Goal: Information Seeking & Learning: Learn about a topic

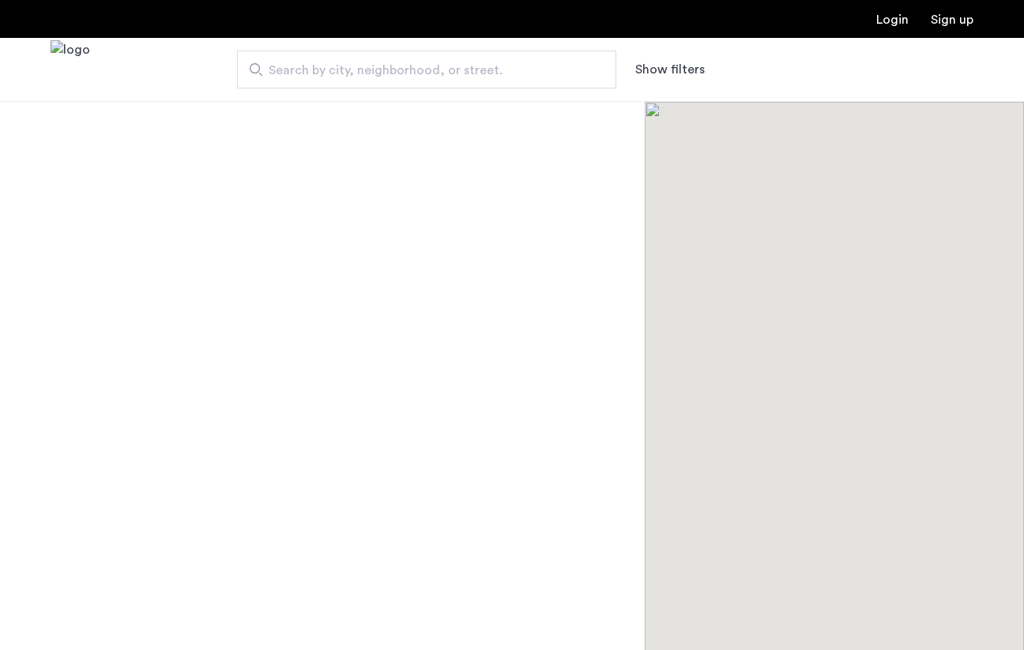
click at [678, 62] on button "Show filters" at bounding box center [670, 69] width 70 height 19
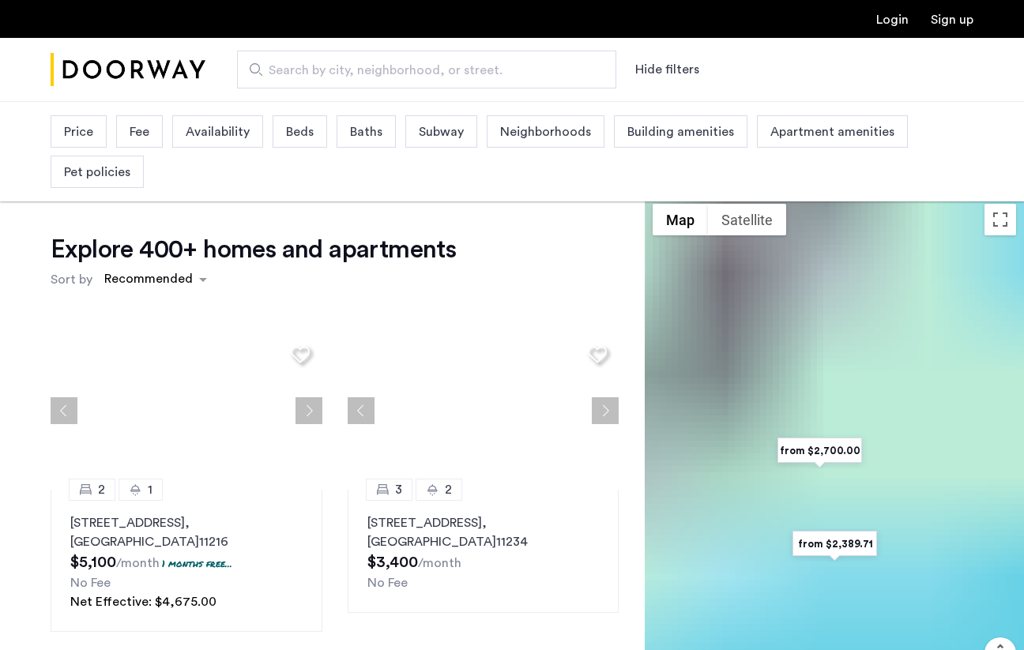
click at [299, 123] on span "Beds" at bounding box center [300, 131] width 28 height 19
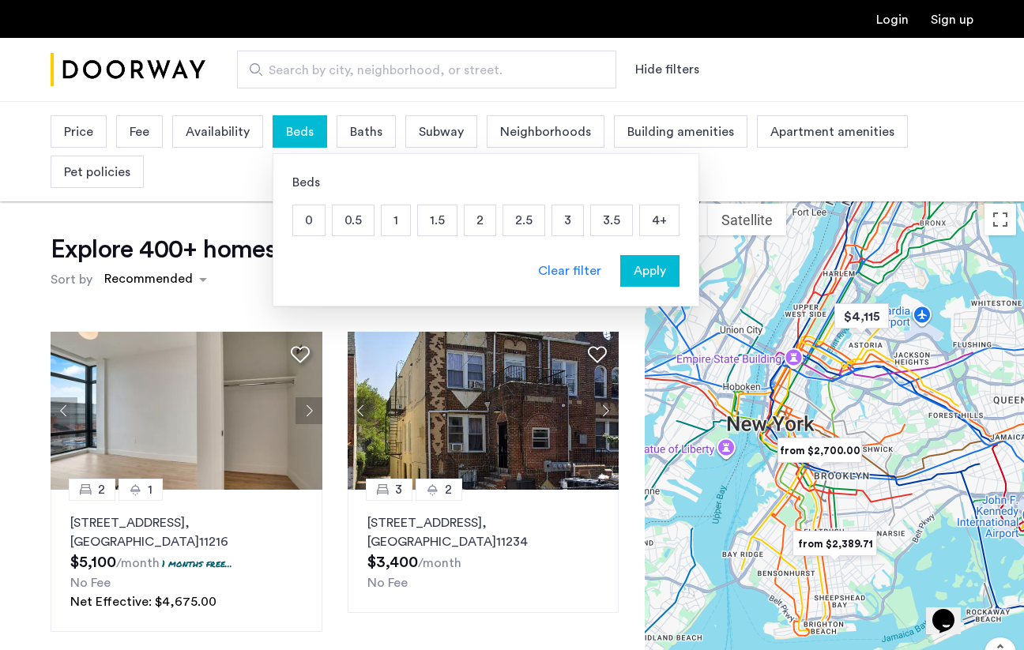
click at [563, 225] on p "3" at bounding box center [567, 220] width 31 height 30
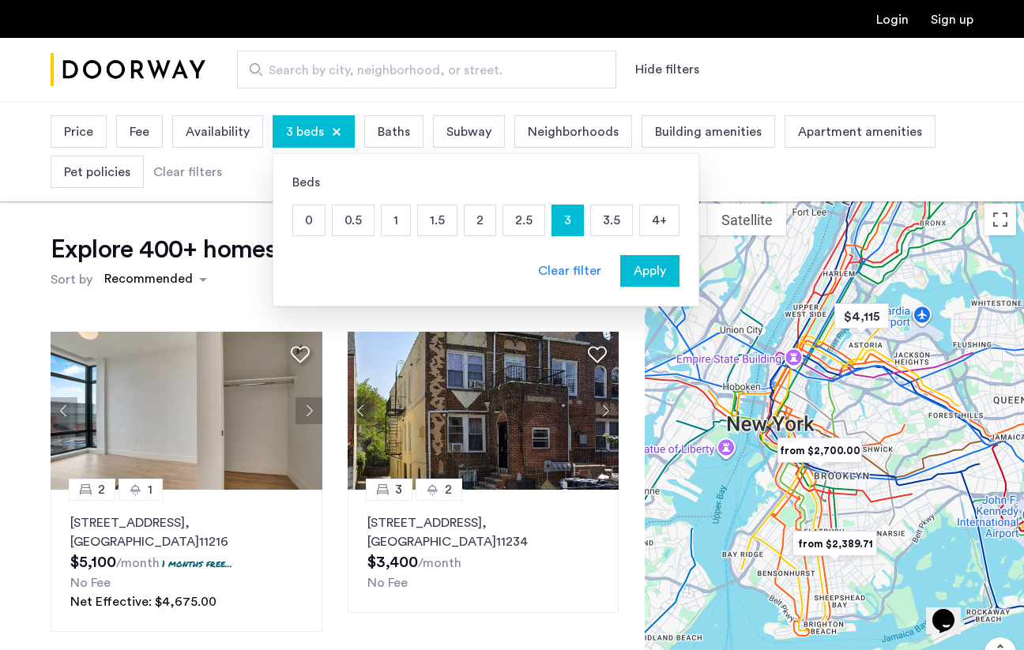
click at [217, 132] on span "Availability" at bounding box center [218, 131] width 64 height 19
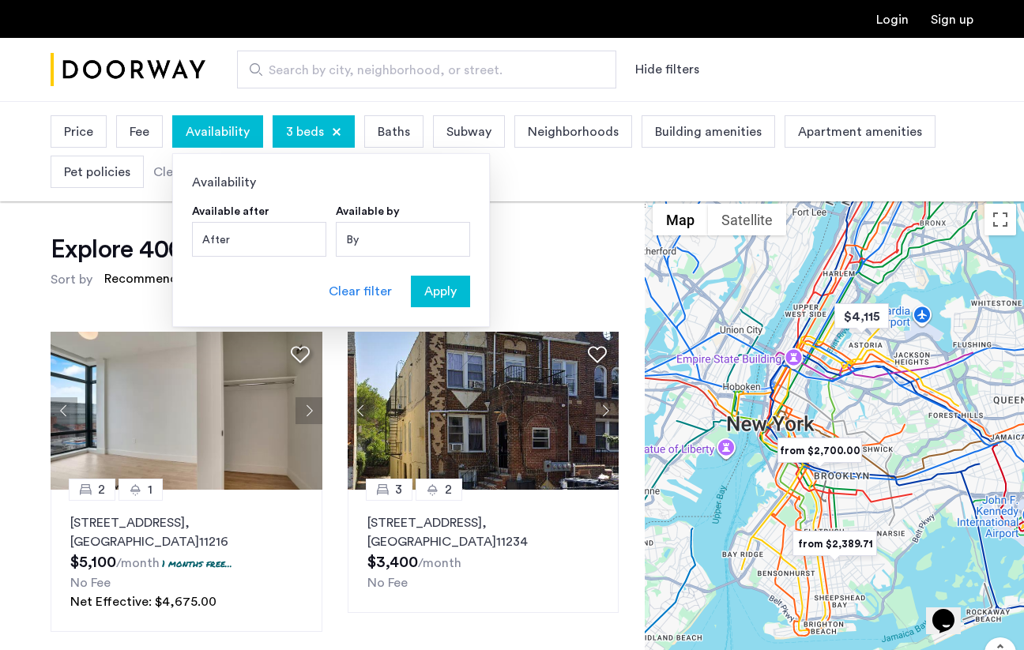
click at [385, 130] on span "Baths" at bounding box center [394, 131] width 32 height 19
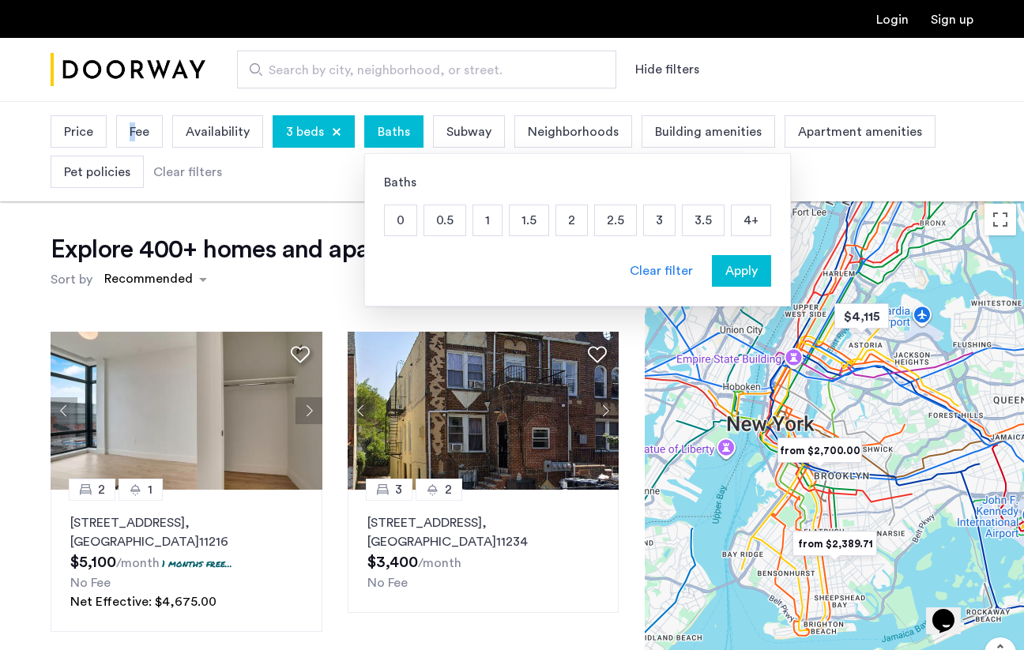
click at [132, 136] on span "Fee" at bounding box center [140, 131] width 20 height 19
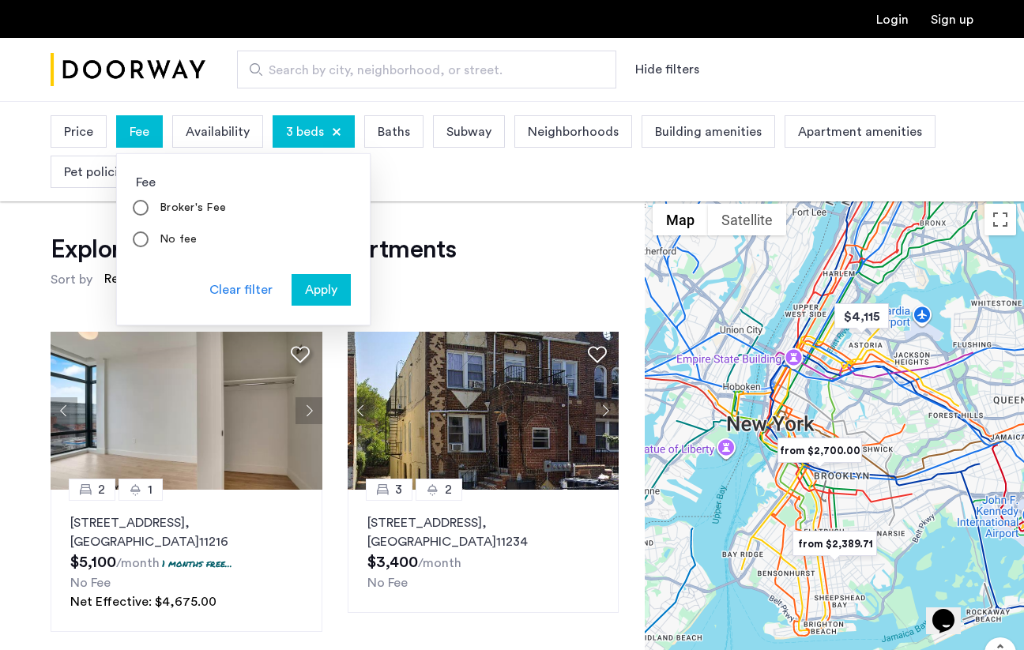
click at [84, 127] on span "Price" at bounding box center [78, 131] width 29 height 19
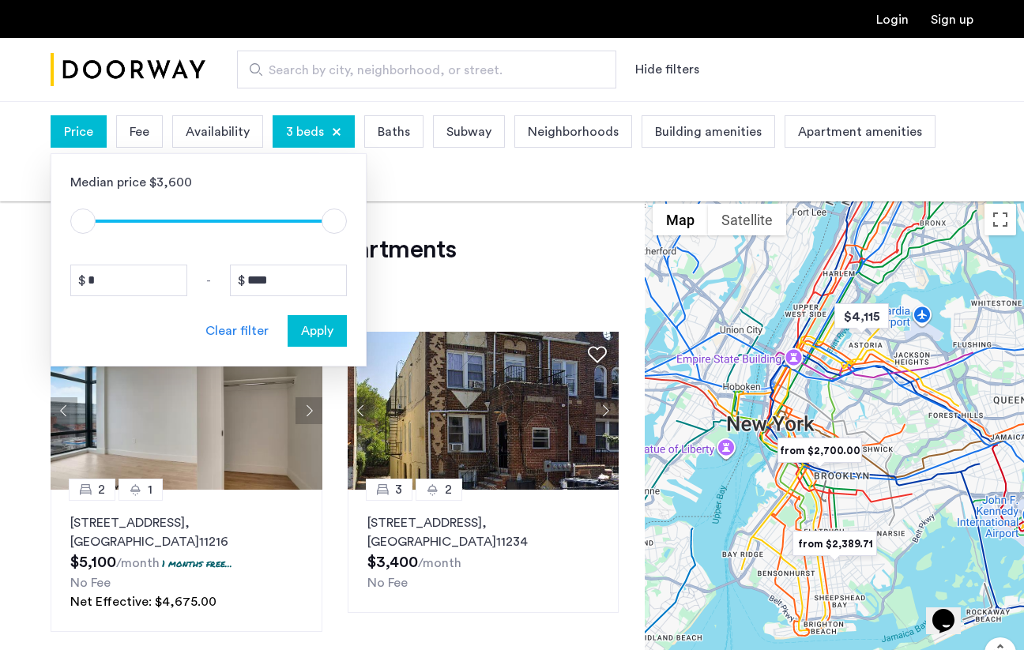
drag, startPoint x: 319, startPoint y: 232, endPoint x: 251, endPoint y: 221, distance: 68.8
click at [239, 222] on div "$1 $8000 $1 $8000" at bounding box center [208, 213] width 276 height 43
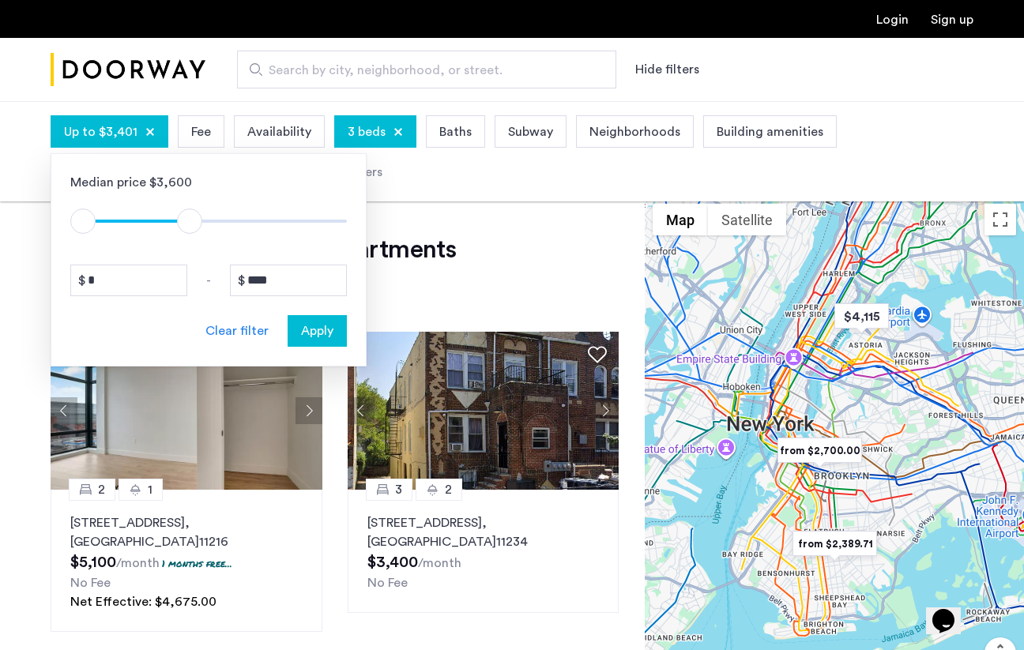
drag, startPoint x: 336, startPoint y: 219, endPoint x: 189, endPoint y: 221, distance: 147.7
click at [189, 221] on span "ngx-slider-max" at bounding box center [189, 221] width 25 height 25
drag, startPoint x: 304, startPoint y: 280, endPoint x: 170, endPoint y: 194, distance: 159.9
click at [242, 250] on div "Median price $3,600 $1 $8000 $1 $3401 * - **** Clear filter Apply" at bounding box center [209, 259] width 316 height 213
type input "****"
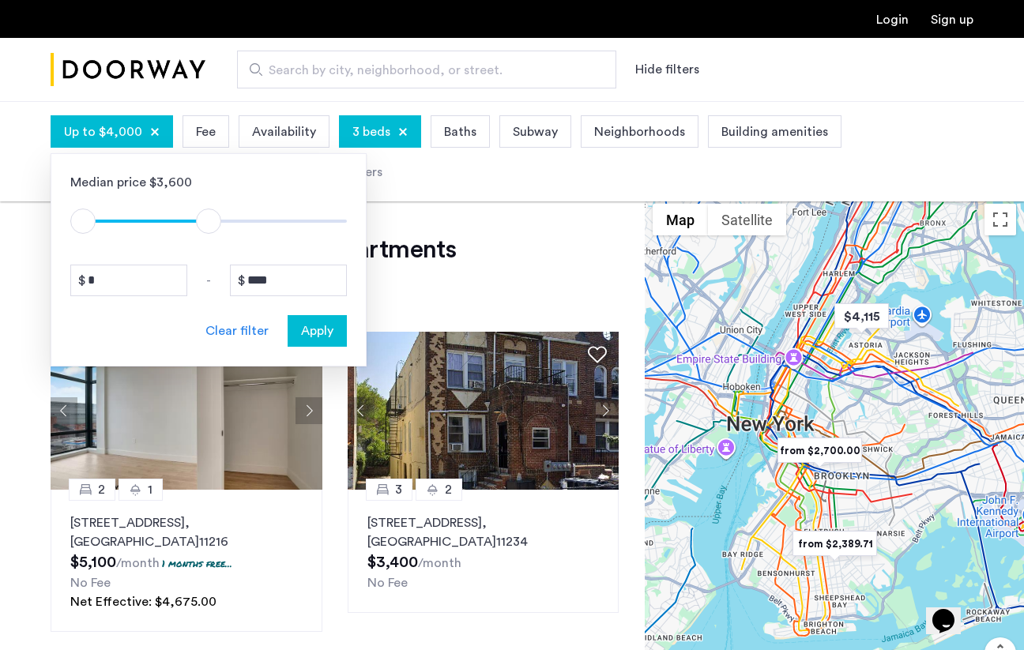
click at [321, 344] on button "Apply" at bounding box center [316, 331] width 59 height 32
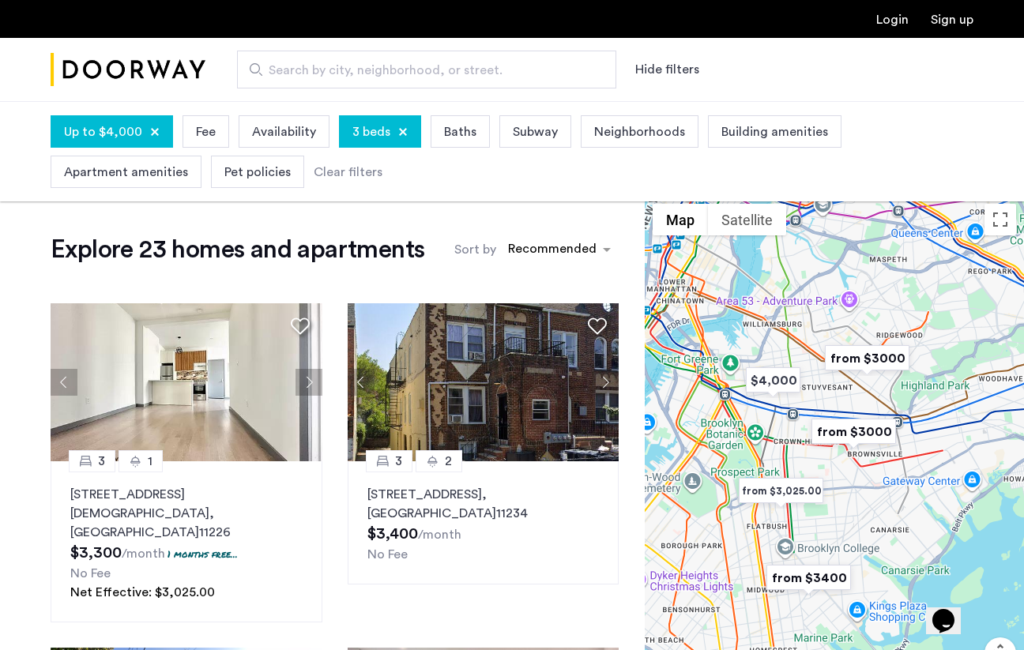
click at [608, 123] on span "Neighborhoods" at bounding box center [639, 131] width 91 height 19
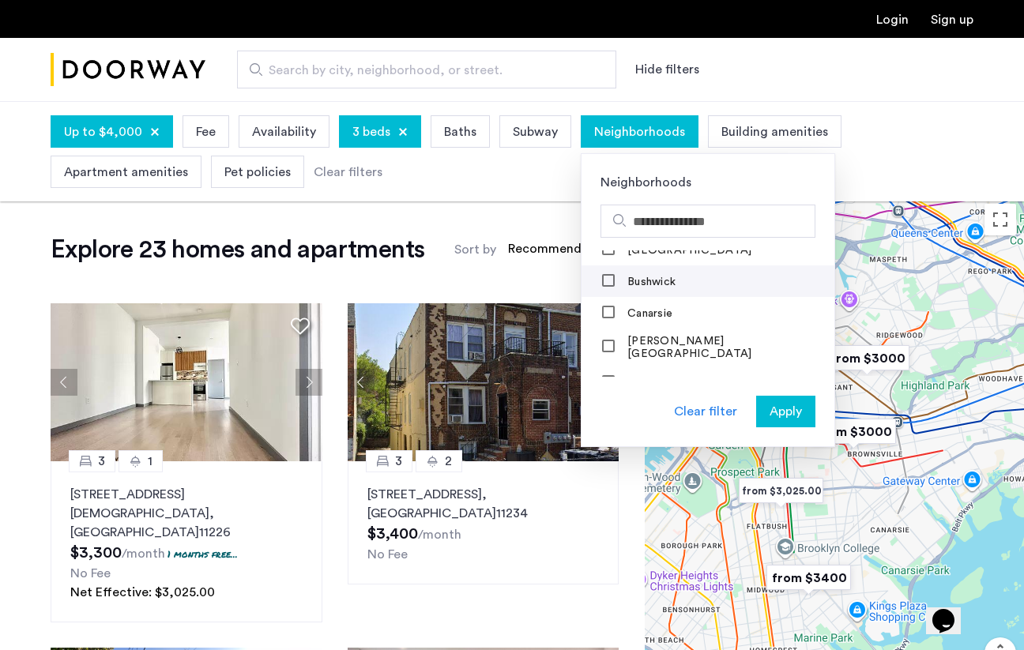
scroll to position [207, 0]
click at [673, 280] on mat-checkbox "Bushwick" at bounding box center [707, 281] width 253 height 32
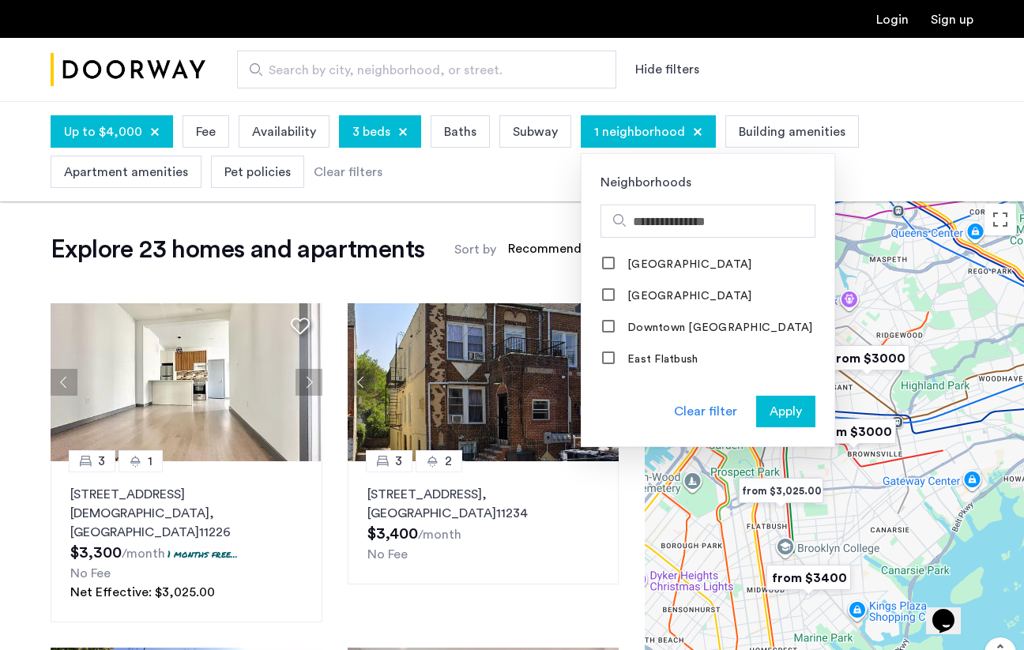
scroll to position [524, 0]
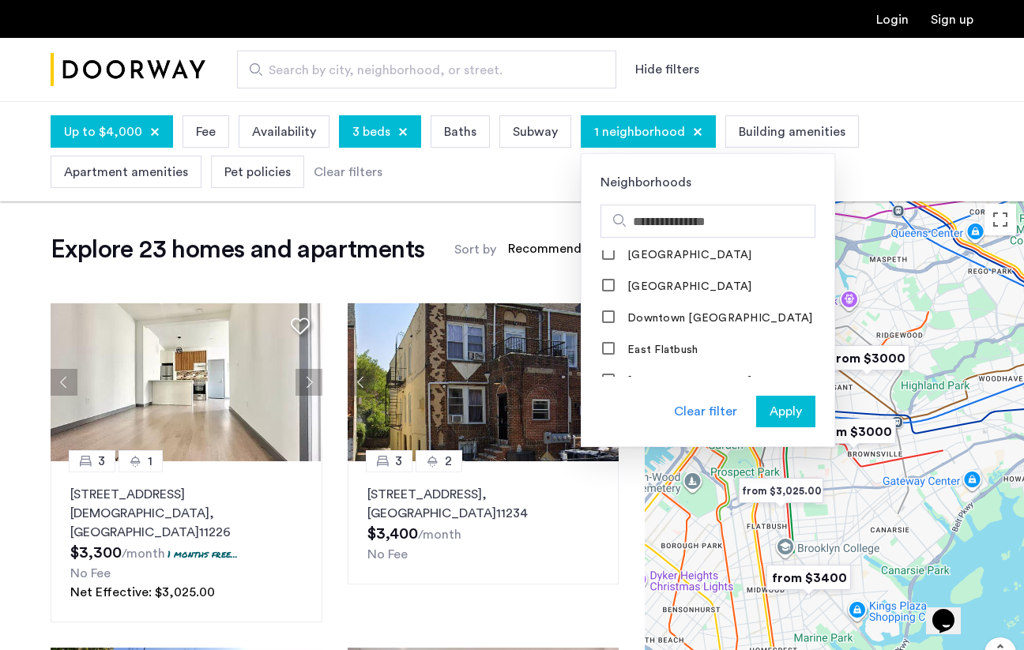
click at [783, 412] on span "Apply" at bounding box center [785, 411] width 32 height 19
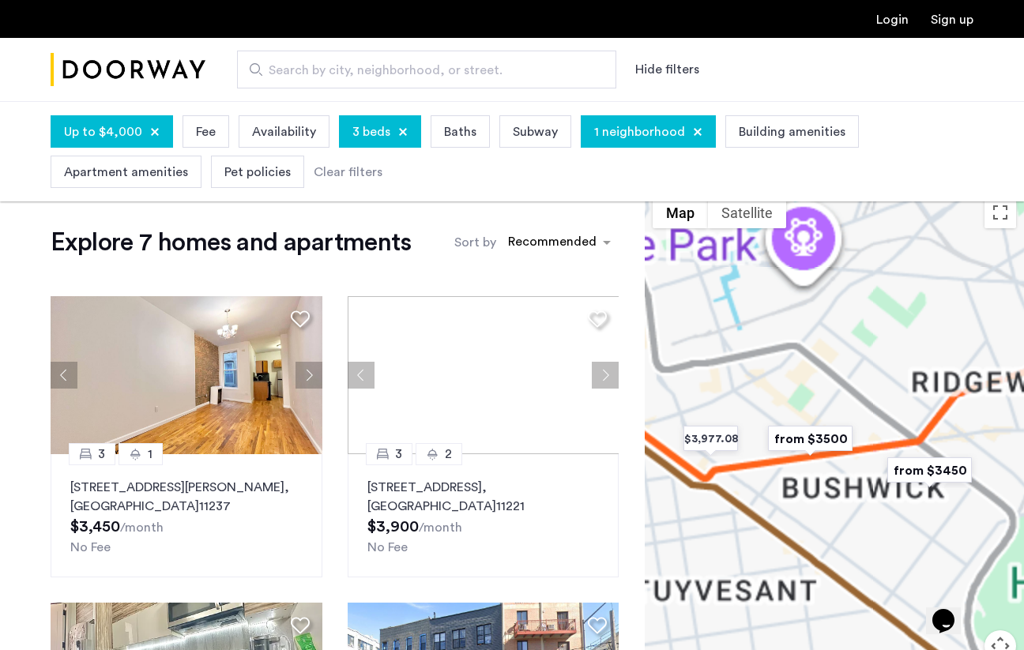
scroll to position [20, 0]
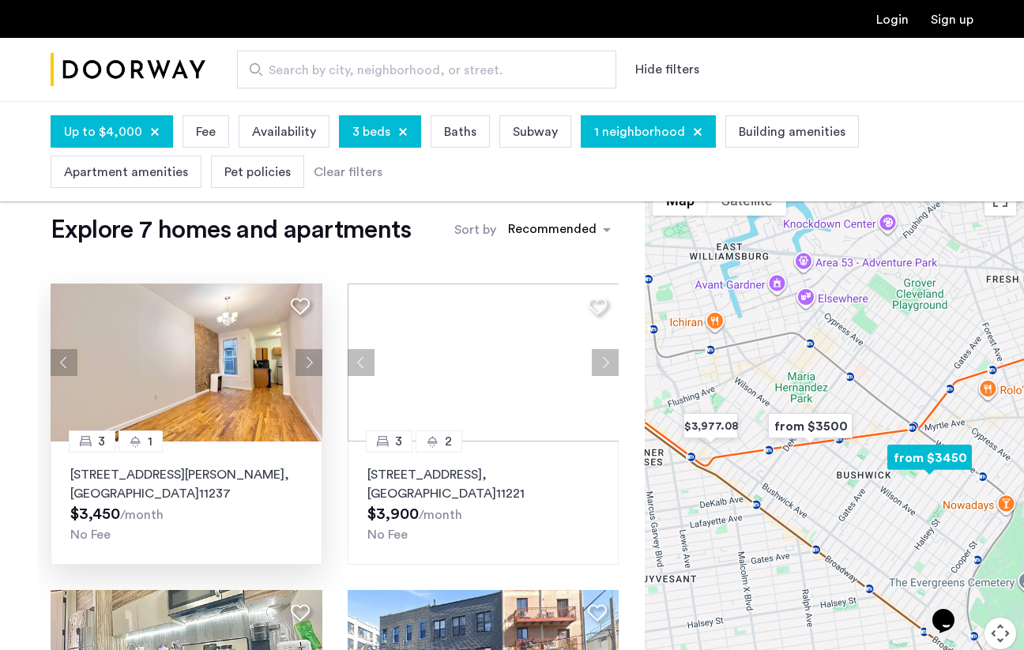
click at [315, 363] on button "Next apartment" at bounding box center [308, 362] width 27 height 27
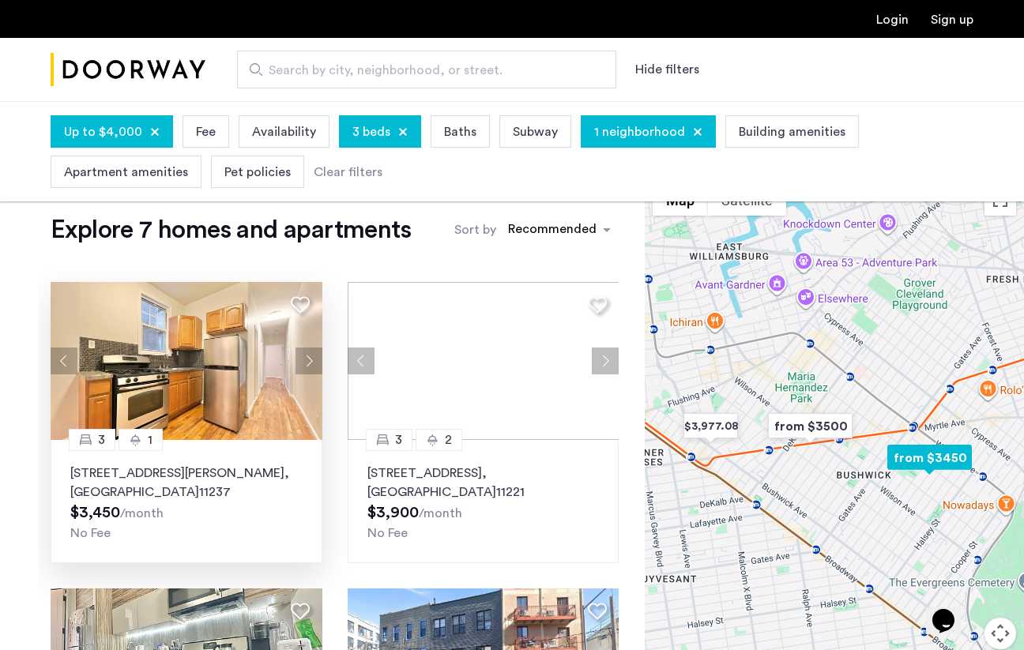
scroll to position [3, 0]
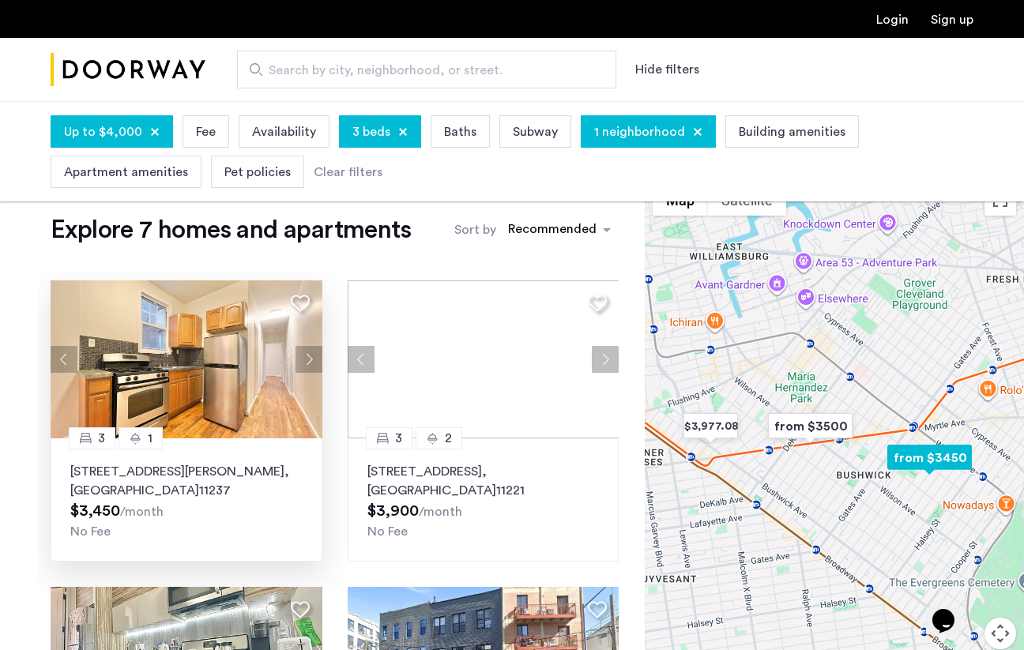
click at [315, 363] on button "Next apartment" at bounding box center [308, 359] width 27 height 27
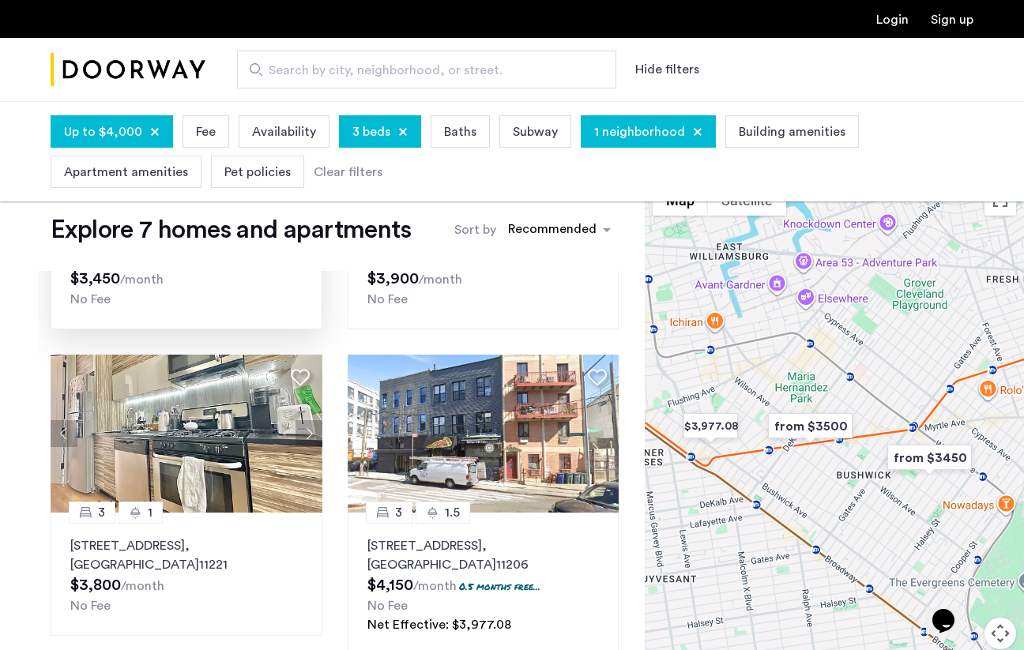
scroll to position [245, 0]
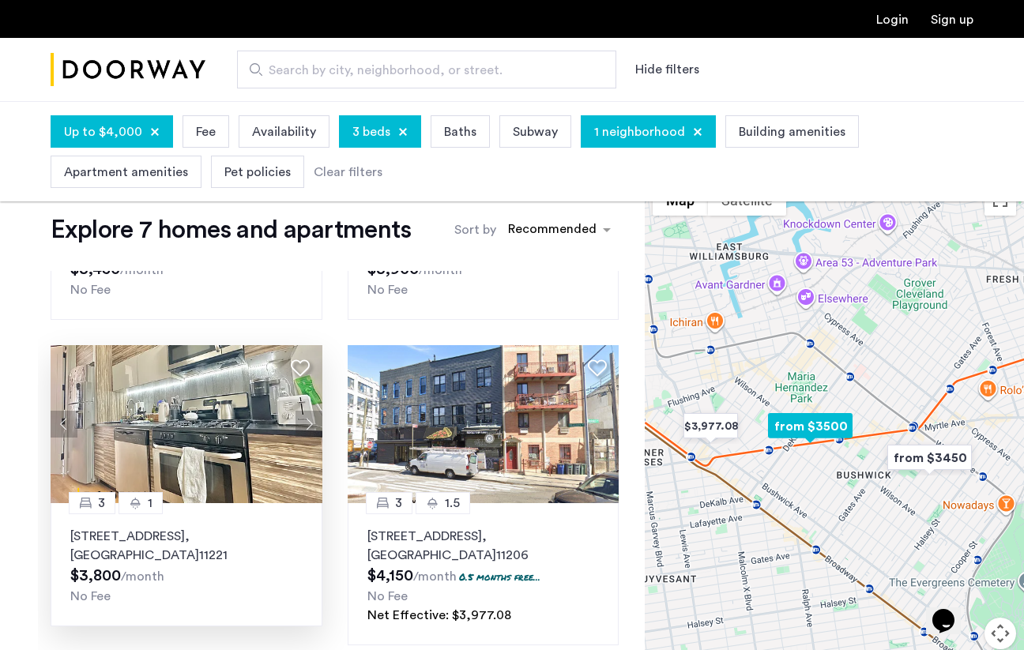
click at [310, 426] on button "Next apartment" at bounding box center [308, 424] width 27 height 27
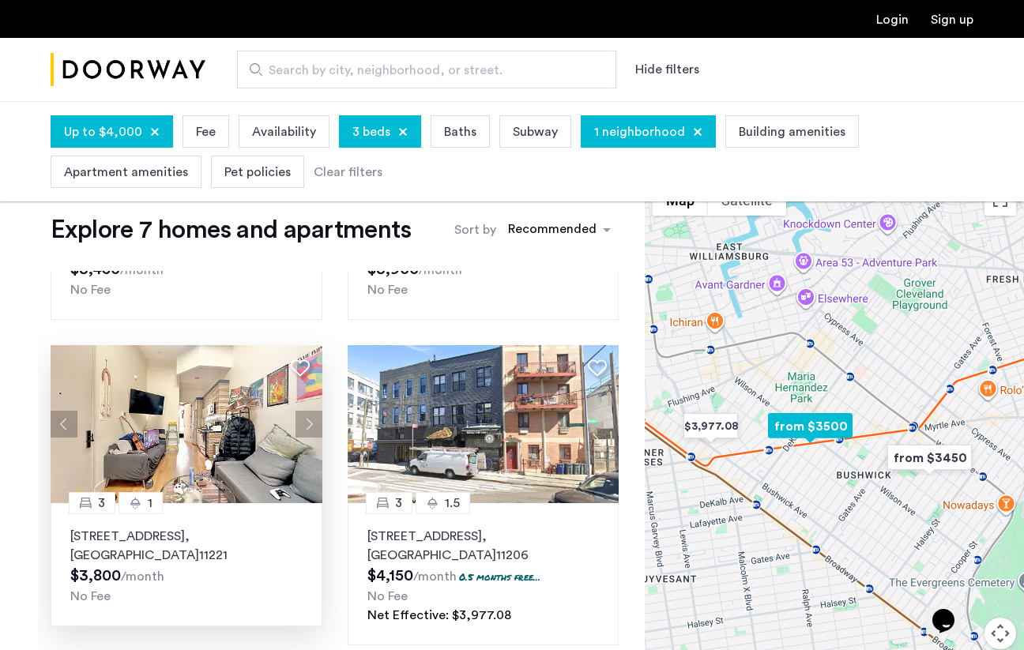
click at [313, 419] on button "Next apartment" at bounding box center [308, 424] width 27 height 27
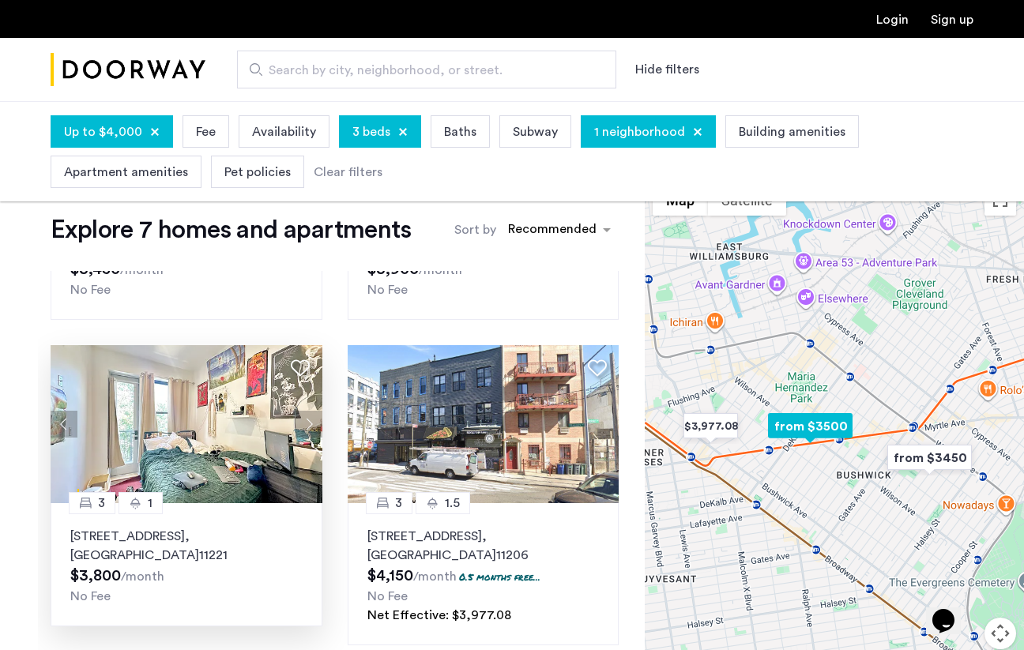
click at [311, 424] on button "Next apartment" at bounding box center [308, 424] width 27 height 27
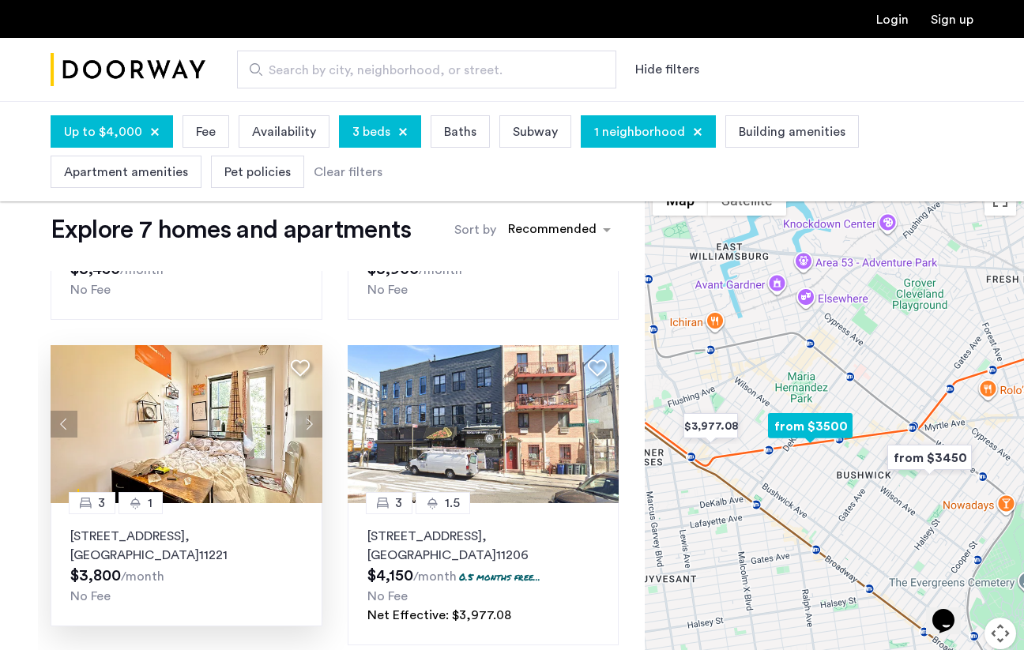
click at [311, 424] on button "Next apartment" at bounding box center [308, 424] width 27 height 27
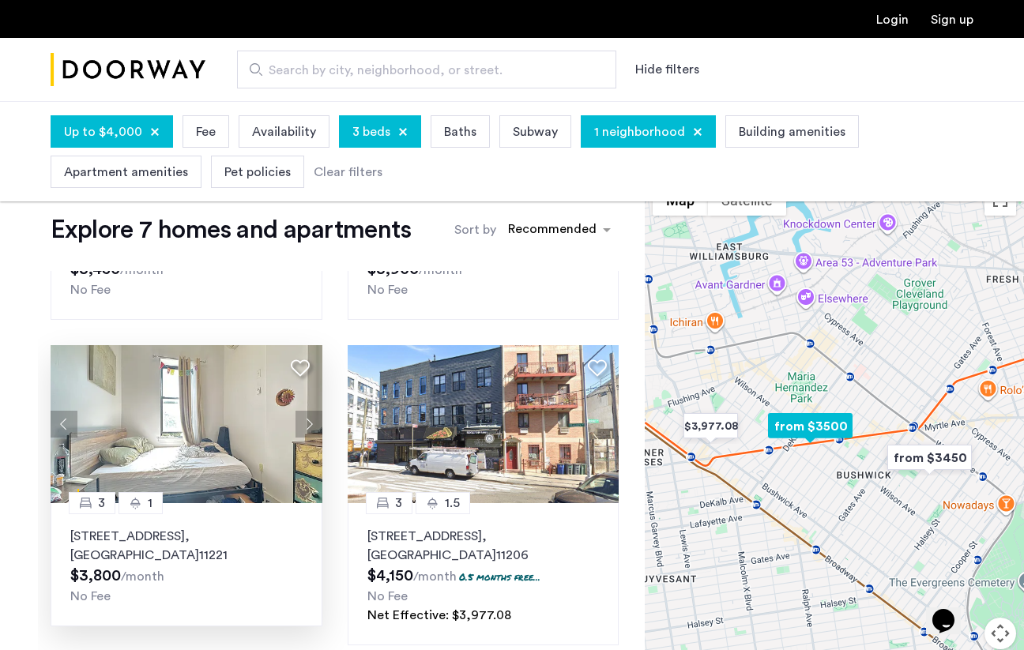
click at [311, 424] on button "Next apartment" at bounding box center [308, 424] width 27 height 27
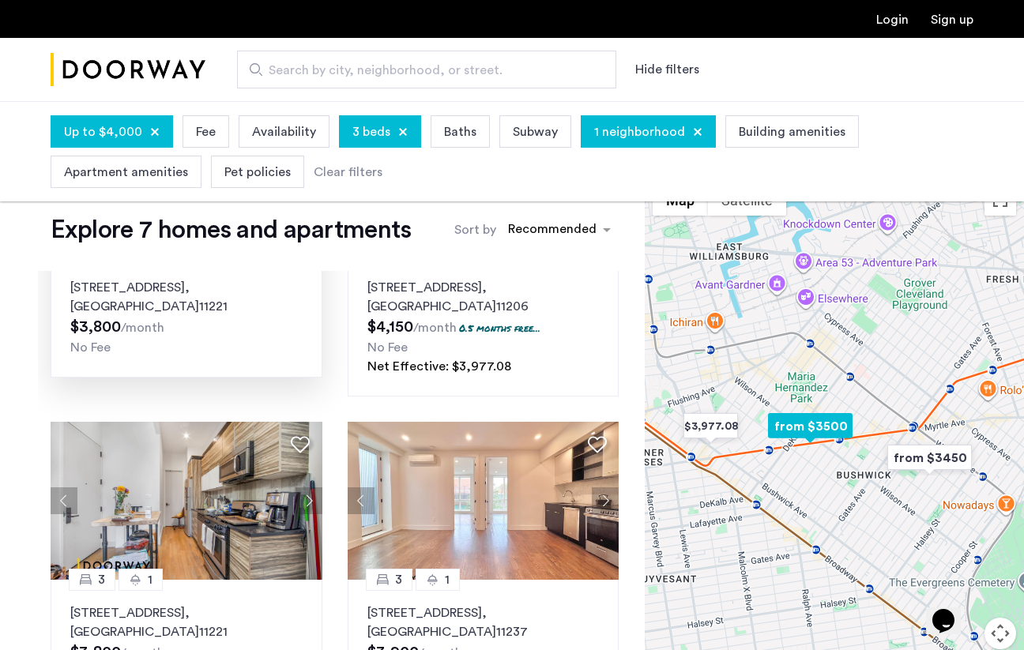
scroll to position [637, 0]
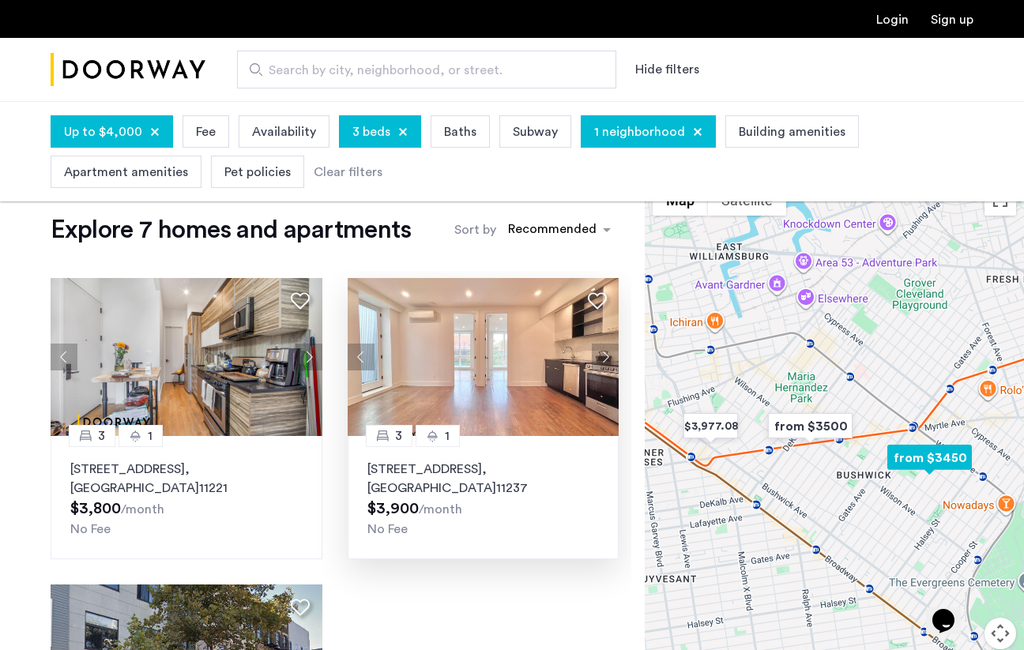
click at [605, 362] on button "Next apartment" at bounding box center [605, 357] width 27 height 27
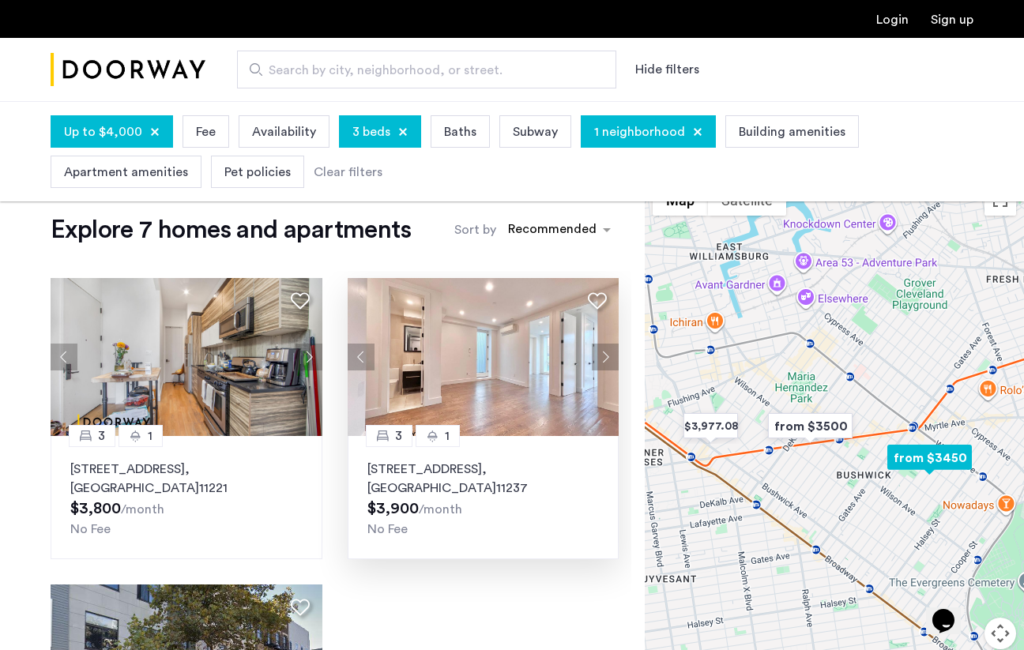
click at [605, 362] on button "Next apartment" at bounding box center [605, 357] width 27 height 27
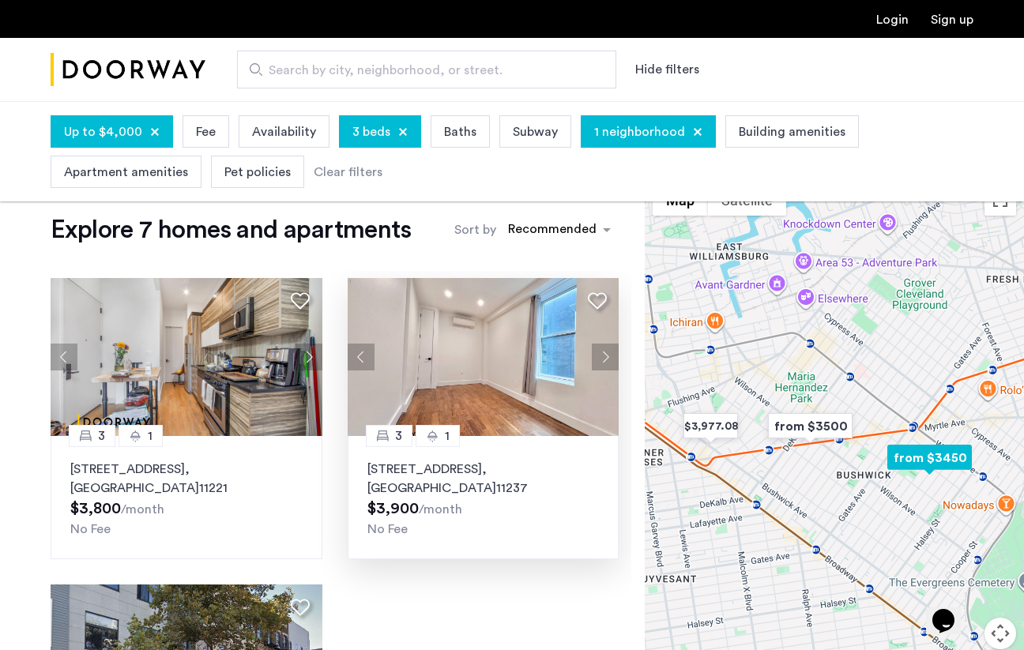
click at [605, 362] on button "Next apartment" at bounding box center [605, 357] width 27 height 27
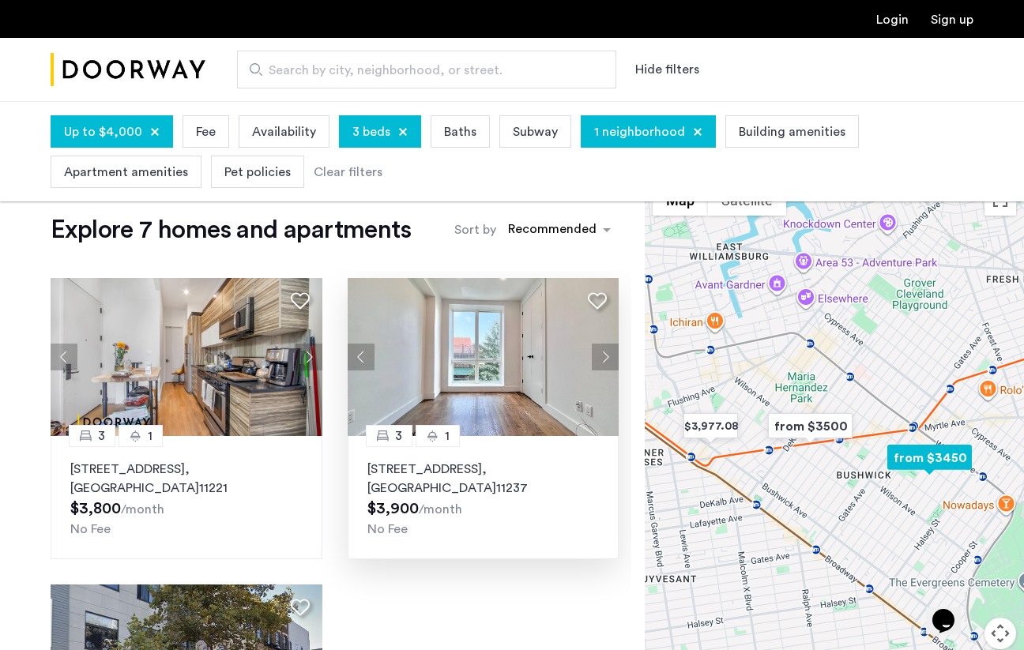
click at [605, 362] on button "Next apartment" at bounding box center [605, 357] width 27 height 27
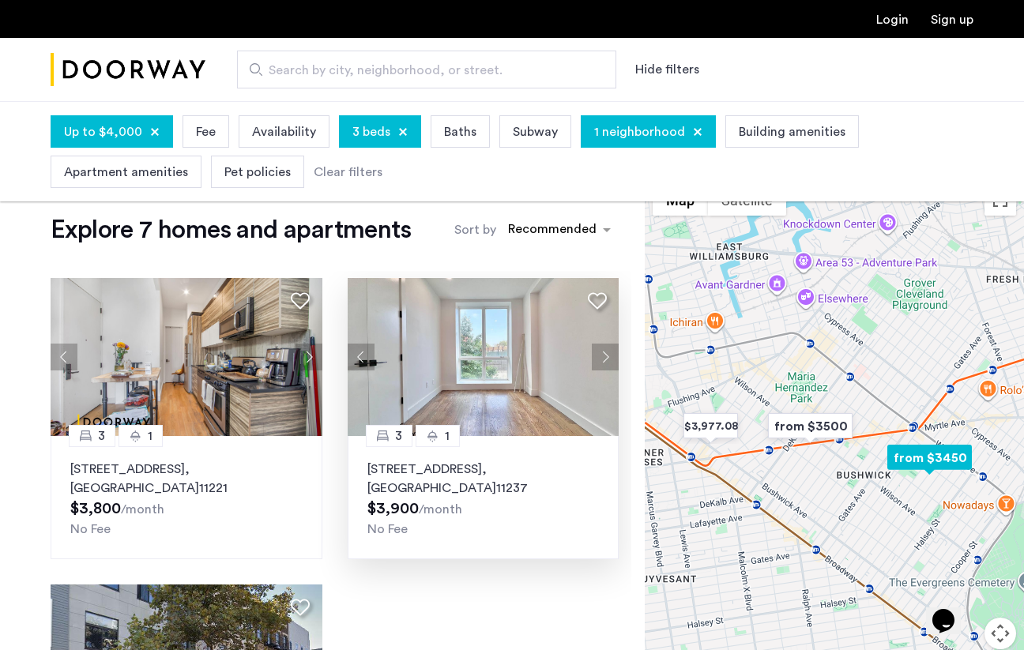
click at [607, 363] on button "Next apartment" at bounding box center [605, 357] width 27 height 27
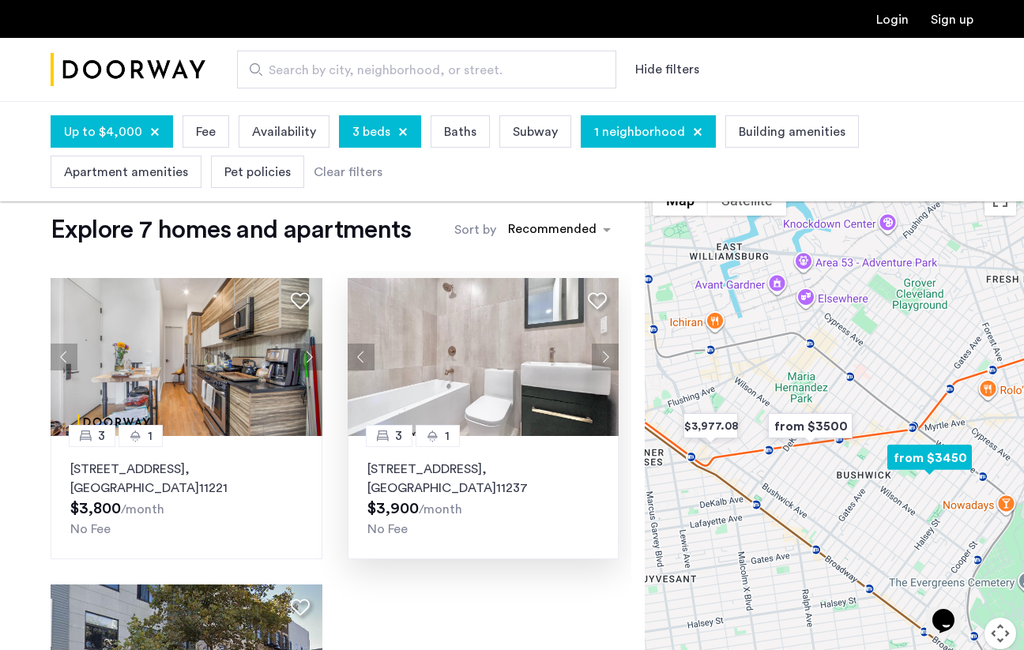
click at [532, 464] on p "321 Woodbine Street, Unit 2F, Brooklyn , NY 11237" at bounding box center [483, 479] width 232 height 38
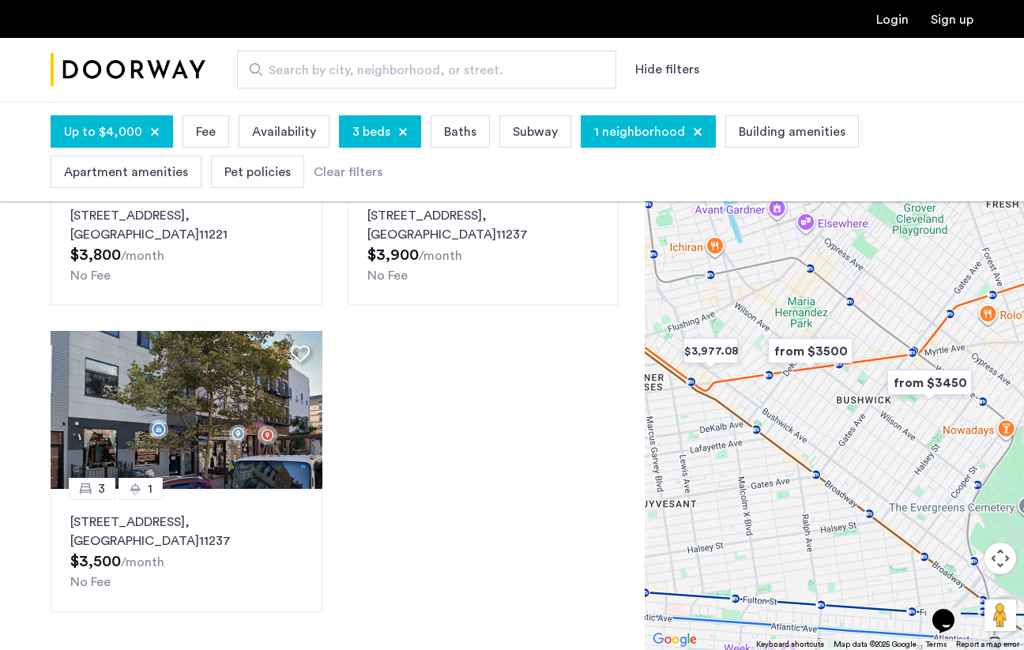
scroll to position [250, 0]
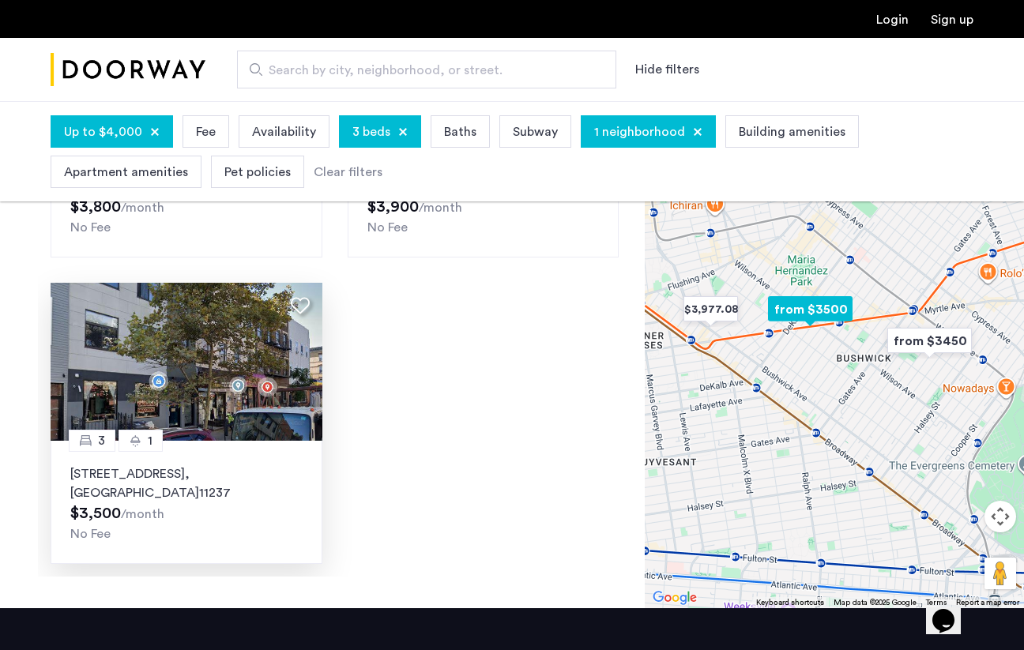
click at [278, 378] on img at bounding box center [187, 362] width 272 height 158
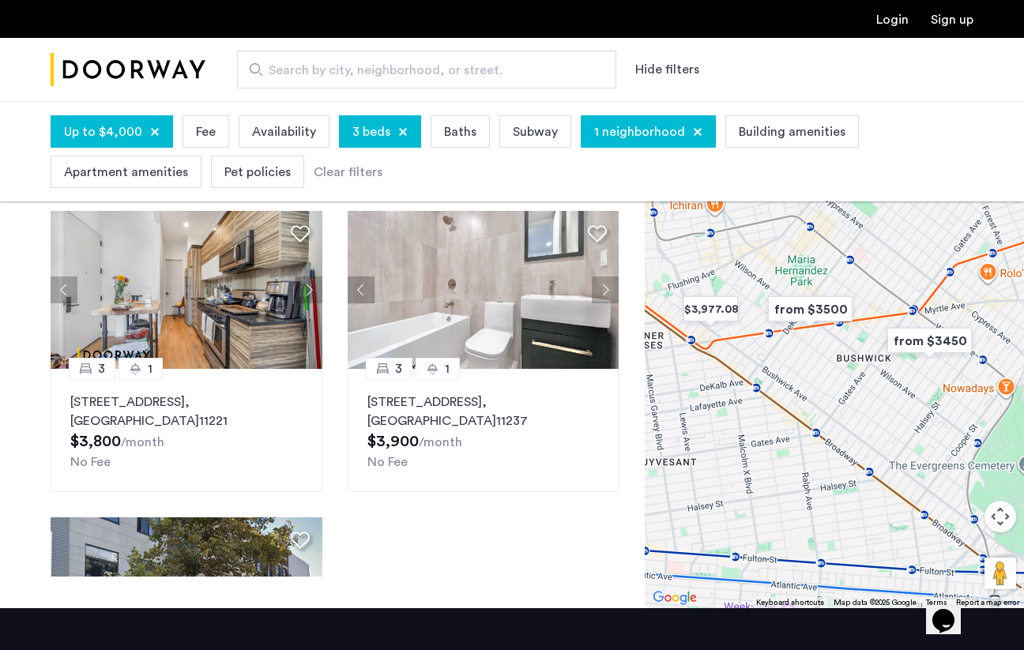
scroll to position [389, 0]
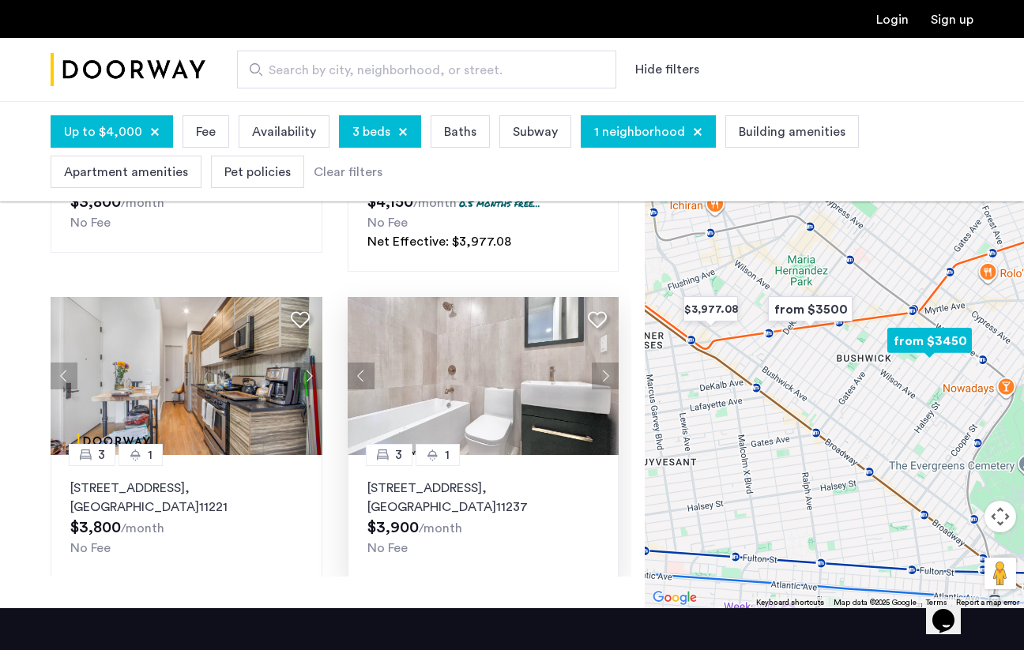
click at [607, 378] on button "Next apartment" at bounding box center [605, 376] width 27 height 27
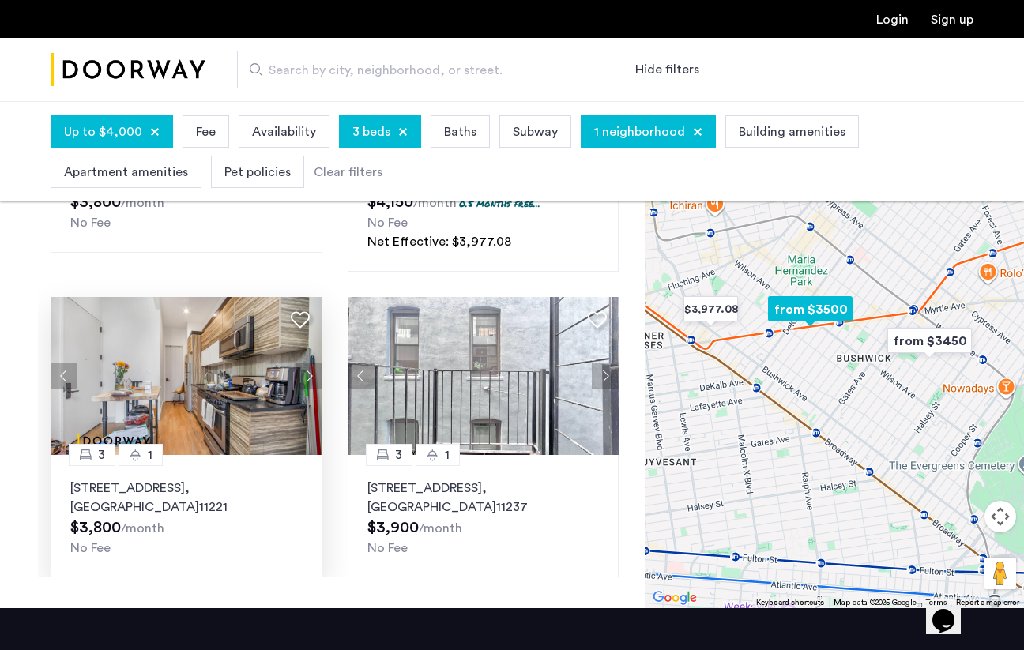
click at [308, 379] on button "Next apartment" at bounding box center [308, 376] width 27 height 27
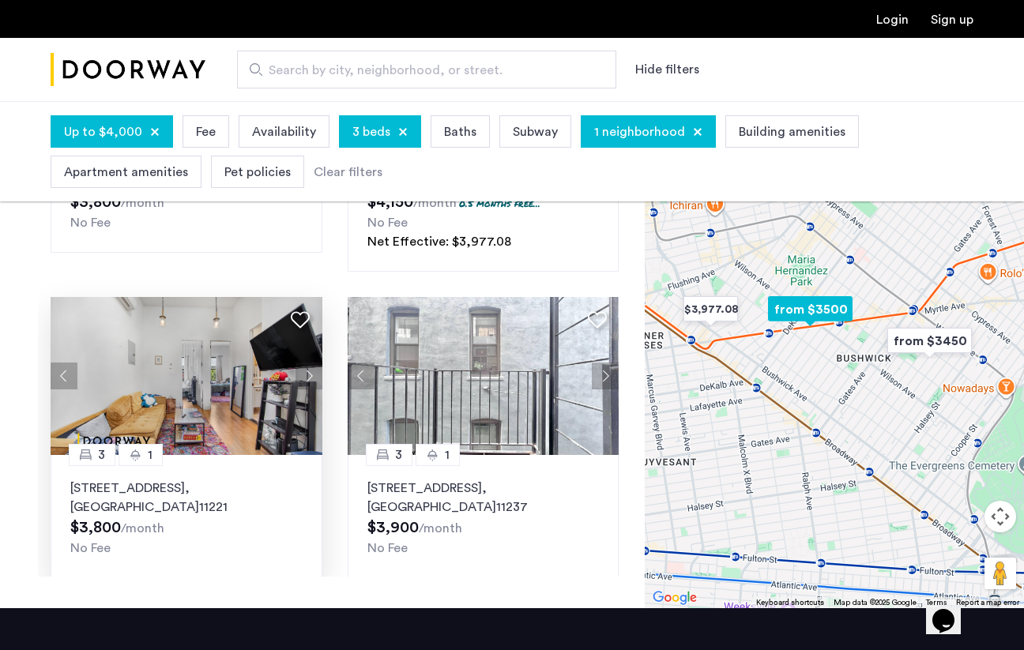
click at [307, 379] on button "Next apartment" at bounding box center [308, 376] width 27 height 27
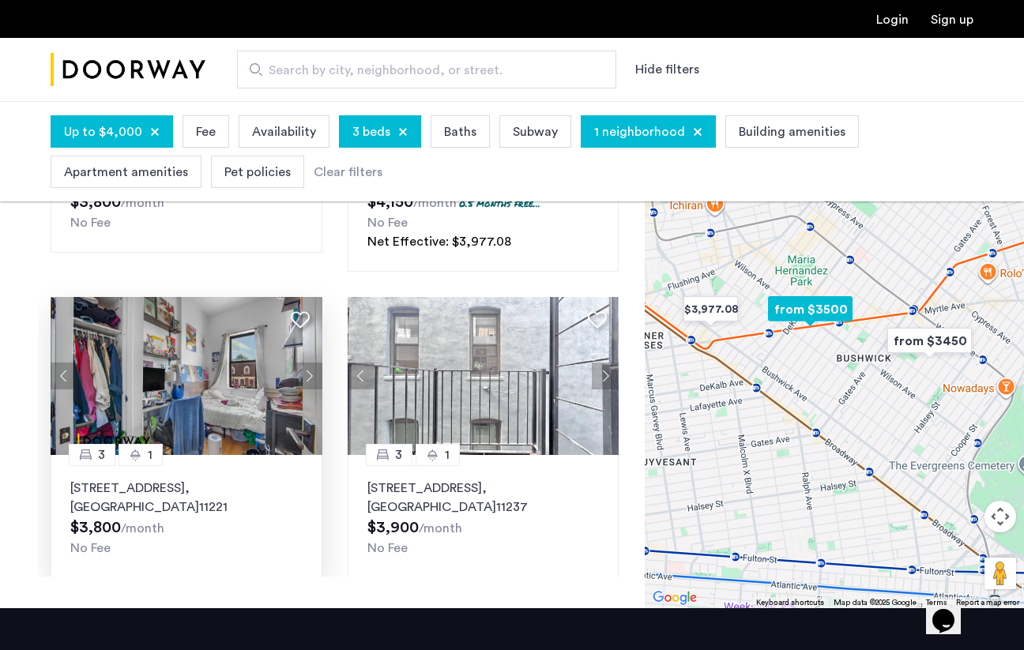
click at [307, 379] on button "Next apartment" at bounding box center [308, 376] width 27 height 27
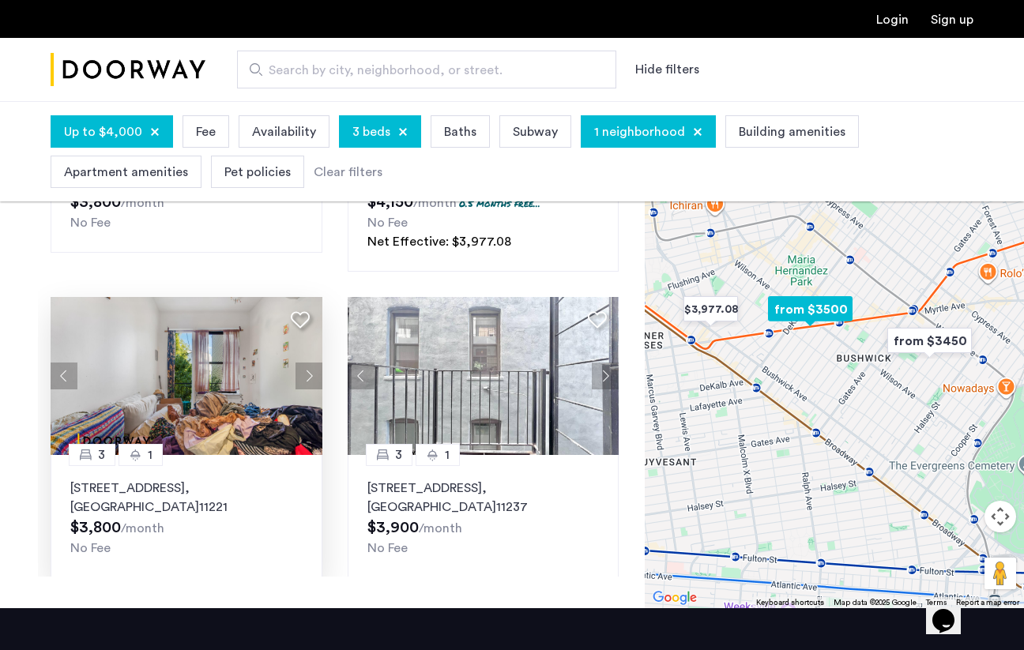
click at [307, 379] on button "Next apartment" at bounding box center [308, 376] width 27 height 27
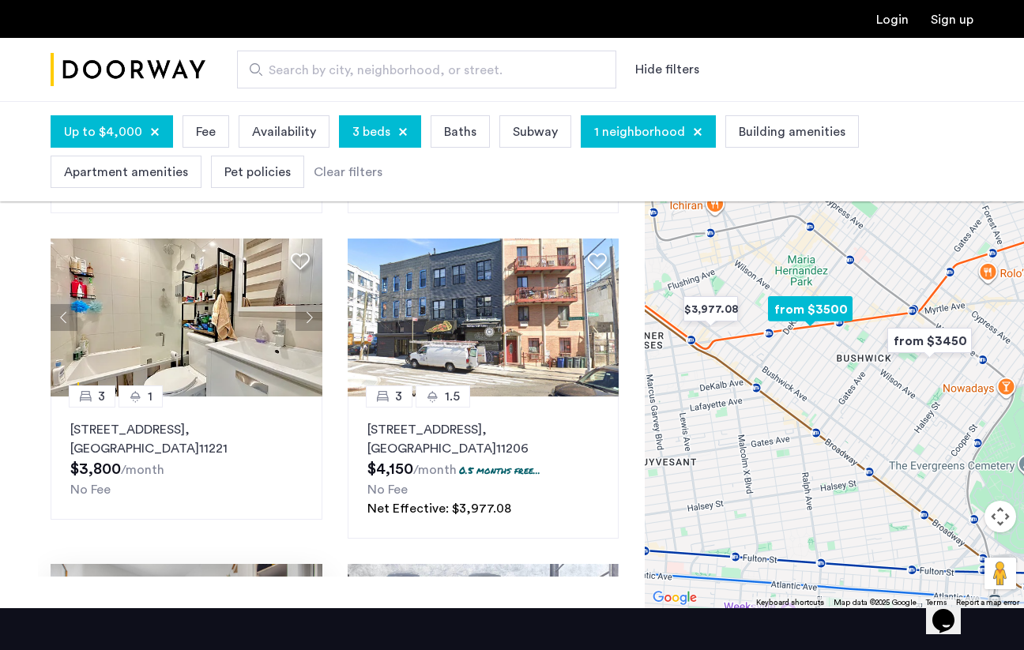
scroll to position [107, 0]
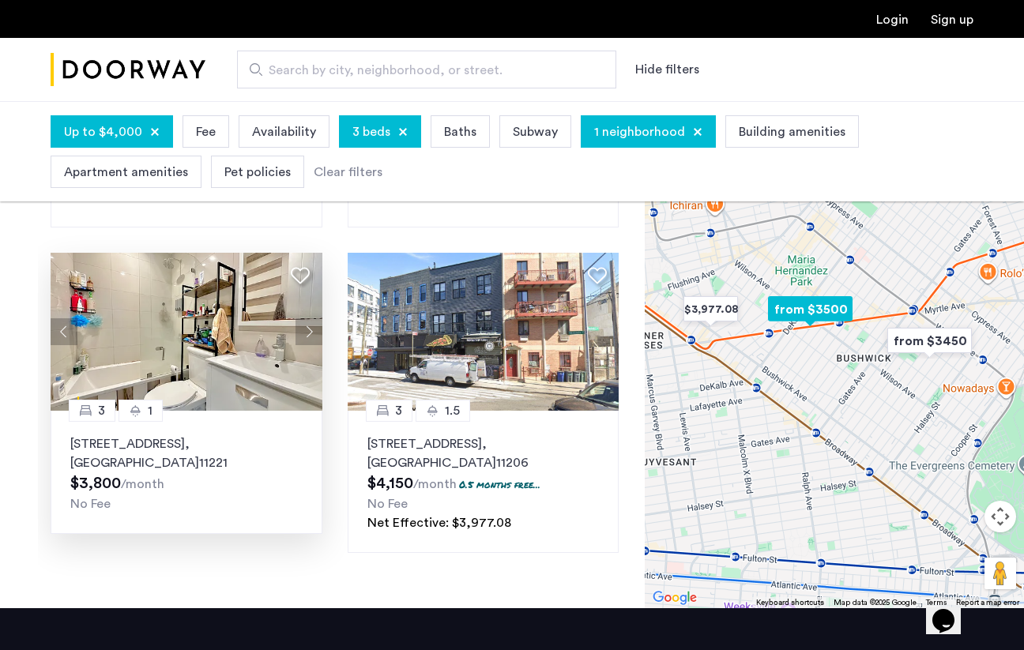
click at [308, 329] on button "Next apartment" at bounding box center [308, 331] width 27 height 27
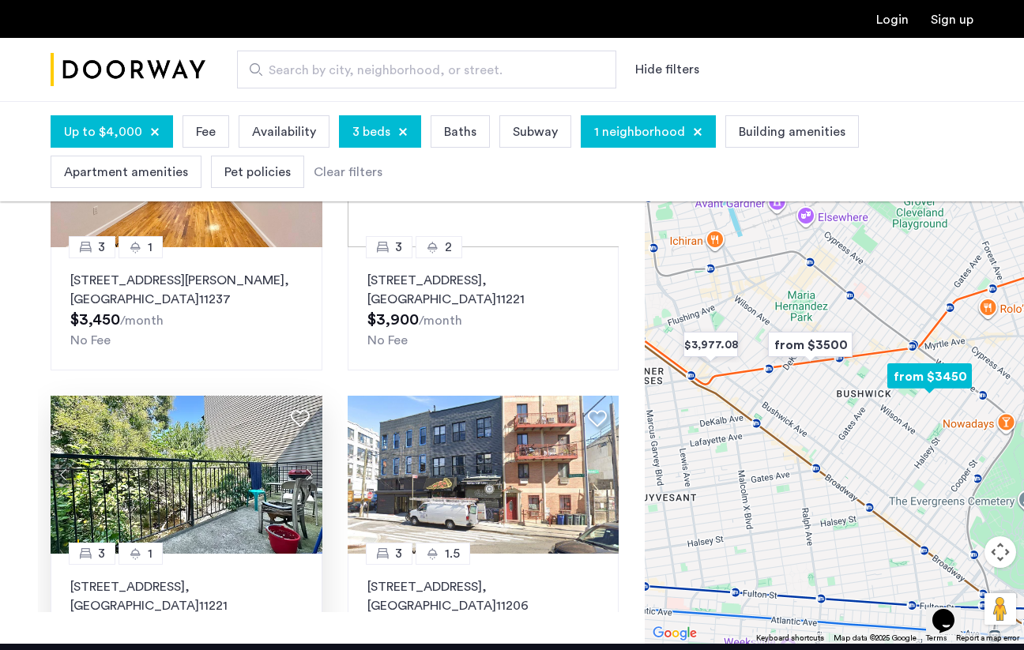
scroll to position [190, 0]
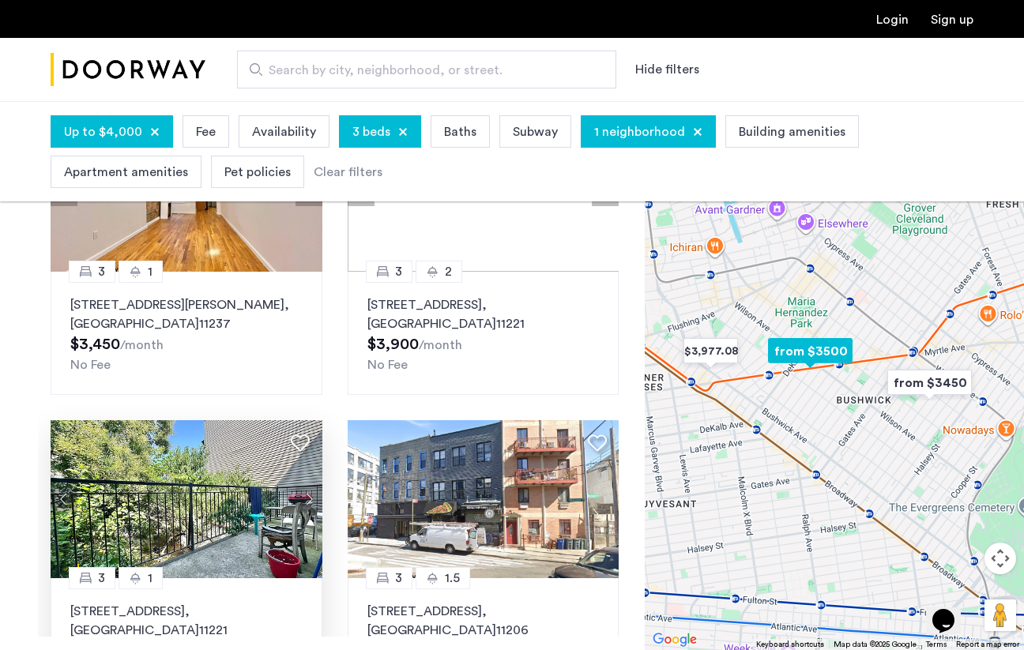
click at [314, 500] on button "Next apartment" at bounding box center [308, 499] width 27 height 27
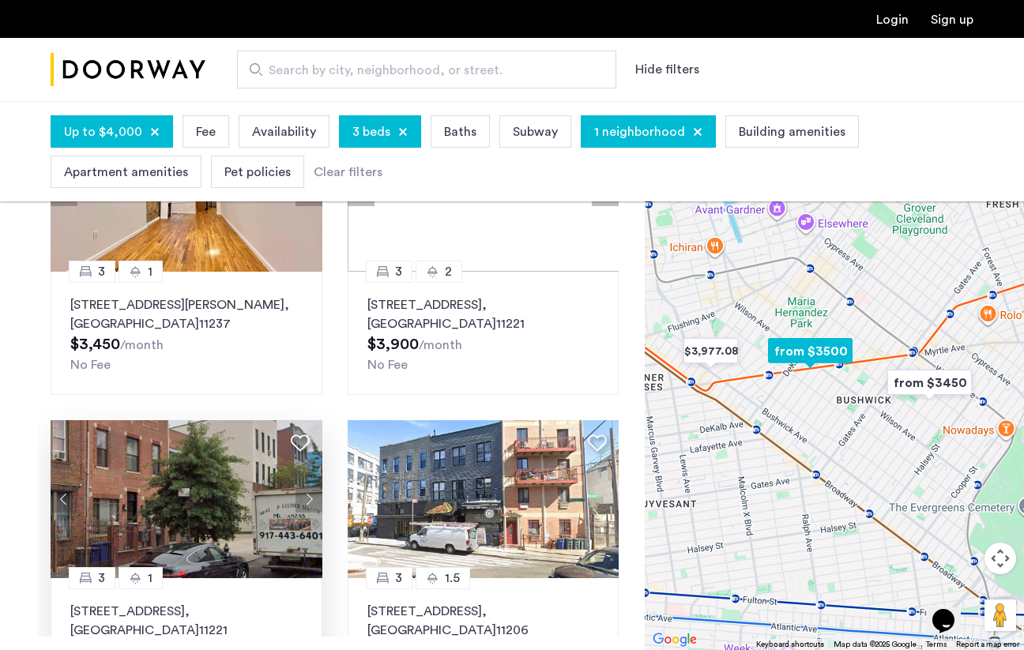
click at [314, 500] on button "Next apartment" at bounding box center [308, 499] width 27 height 27
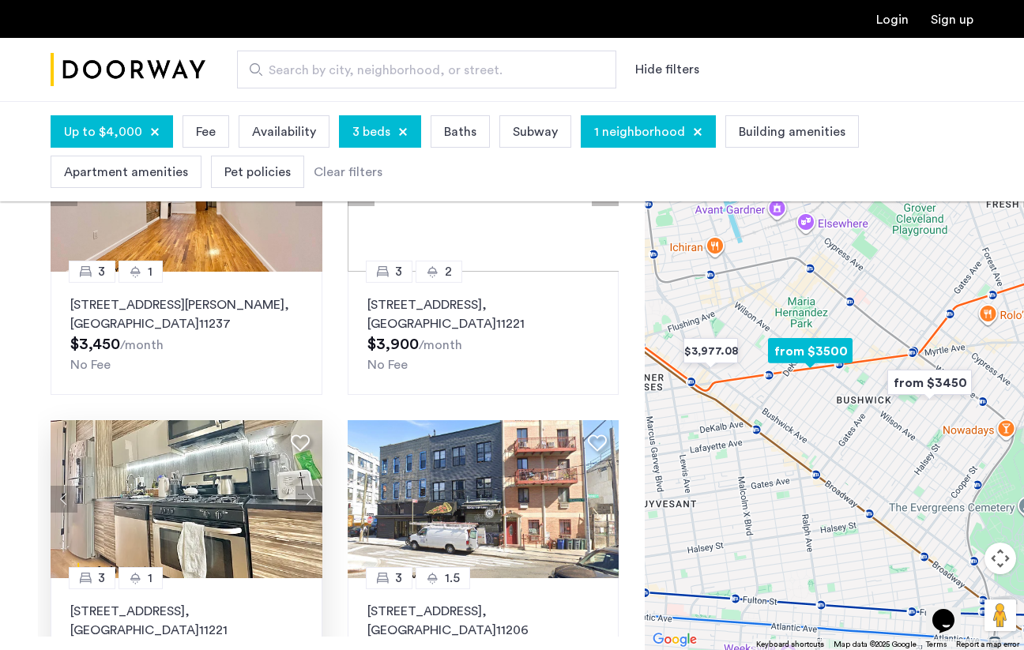
click at [314, 500] on button "Next apartment" at bounding box center [308, 499] width 27 height 27
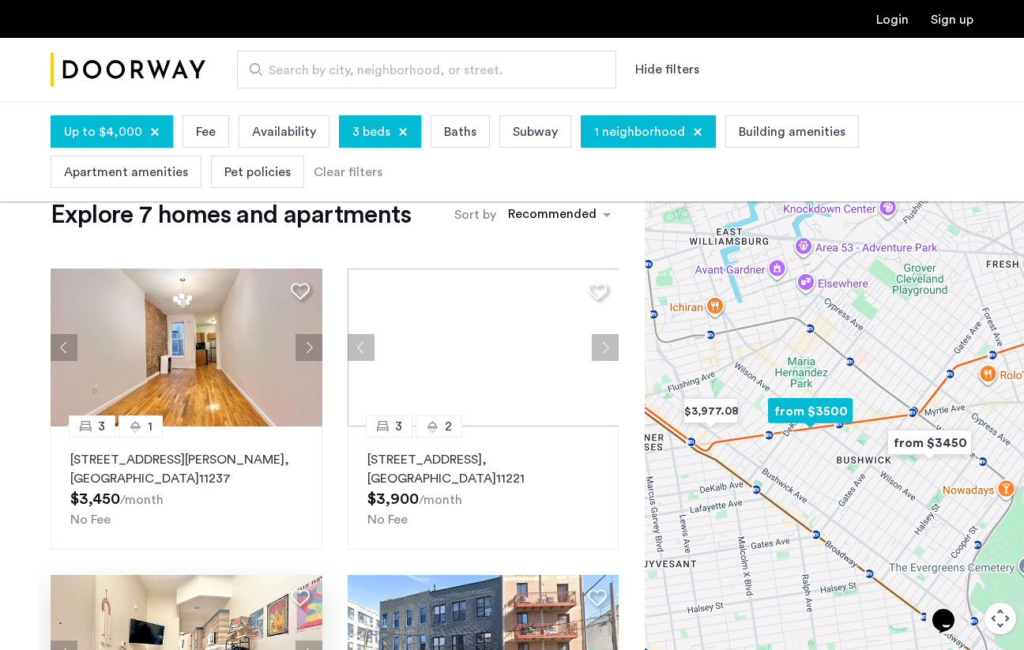
scroll to position [0, 0]
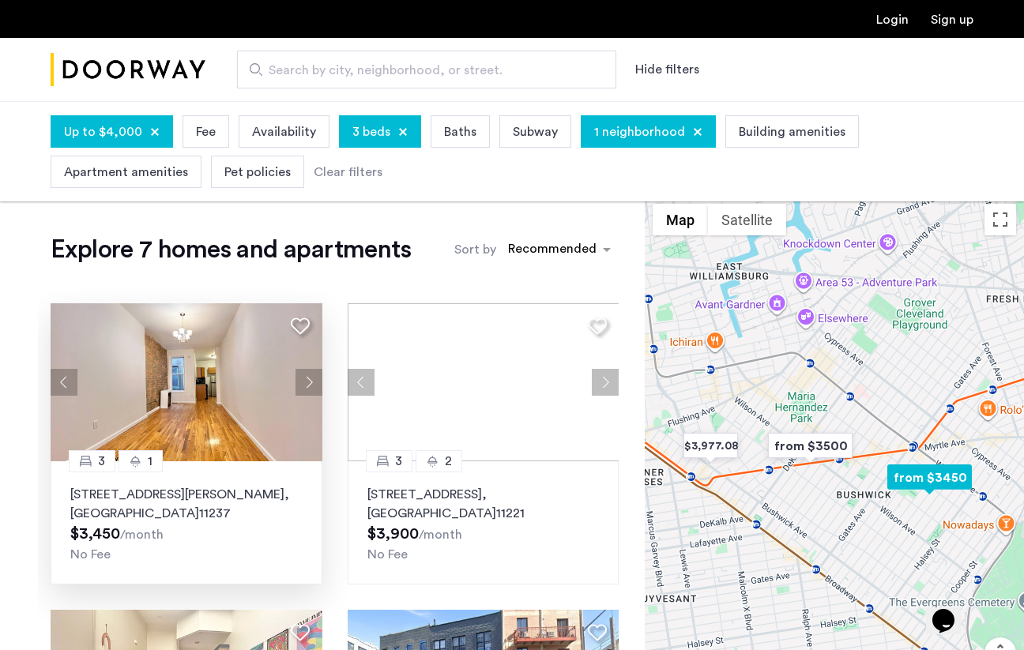
click at [310, 381] on button "Next apartment" at bounding box center [308, 382] width 27 height 27
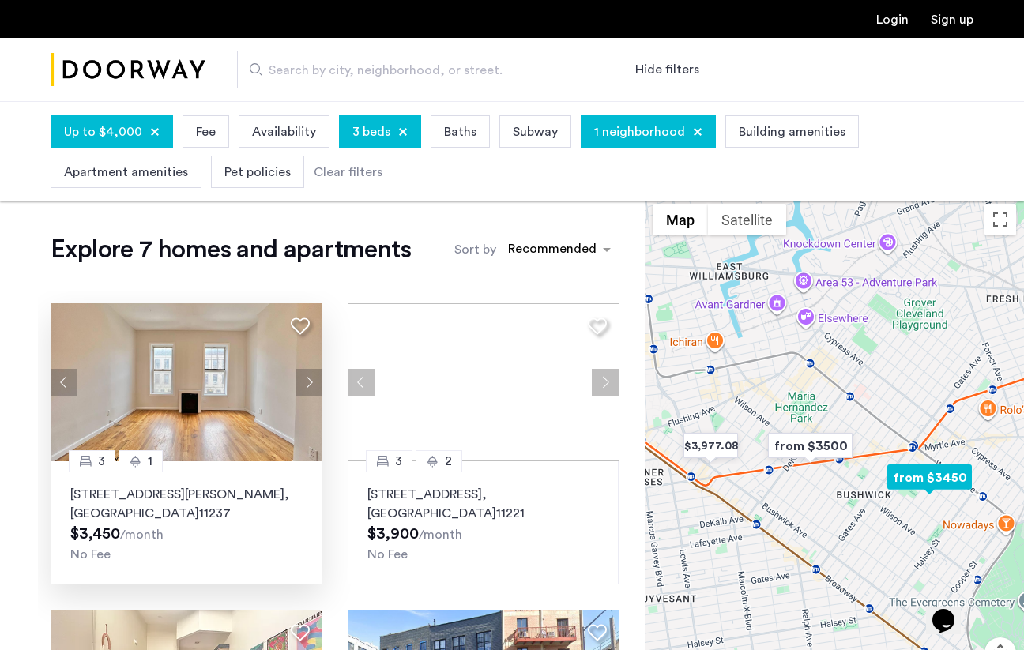
click at [310, 381] on button "Next apartment" at bounding box center [308, 382] width 27 height 27
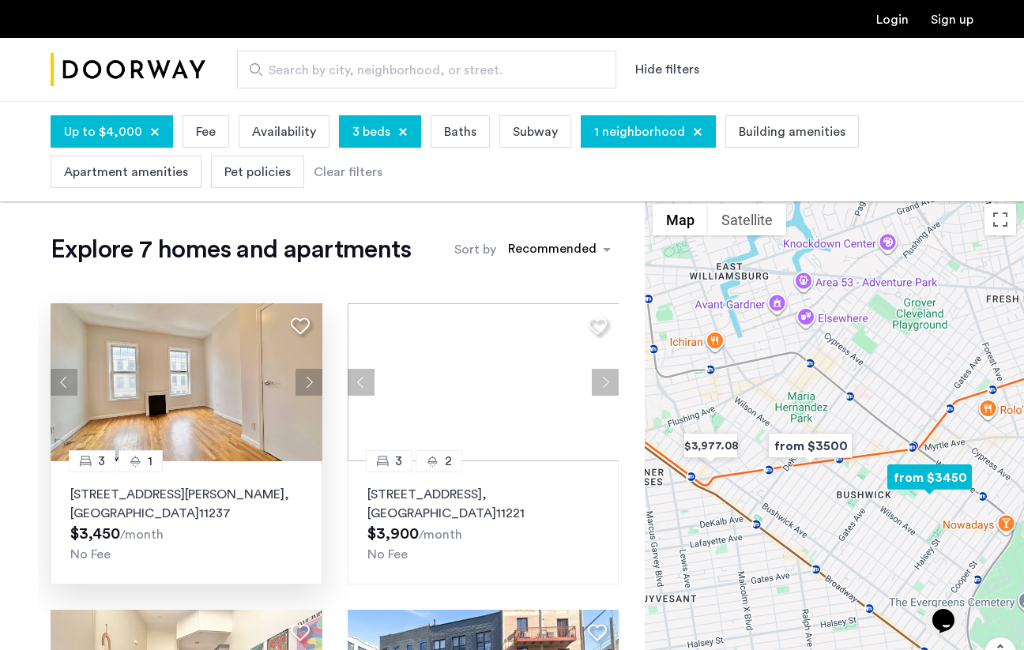
click at [310, 381] on button "Next apartment" at bounding box center [308, 382] width 27 height 27
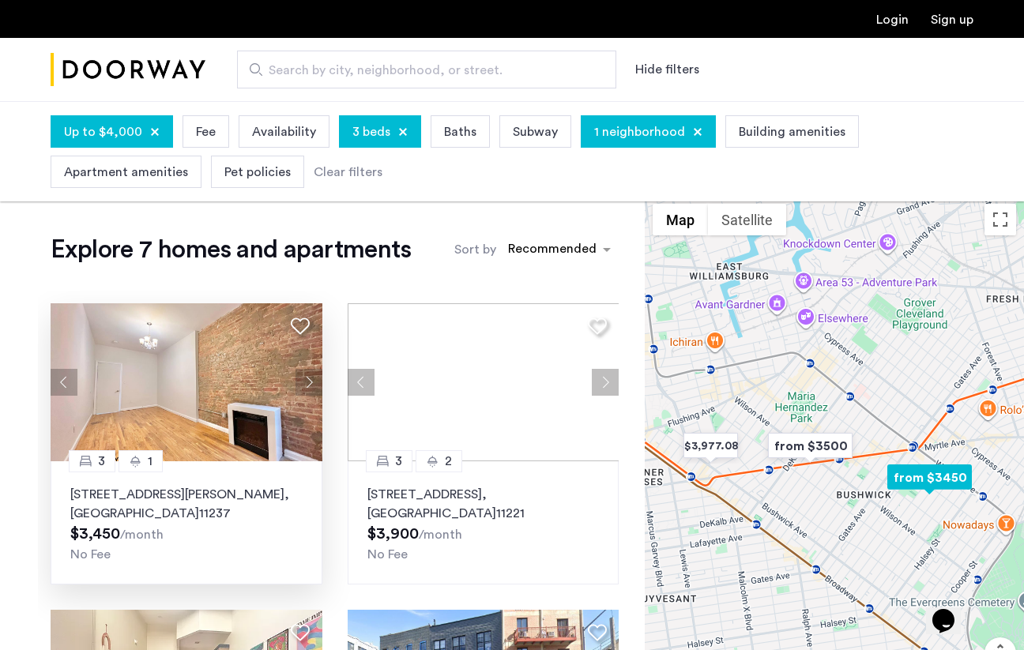
click at [310, 381] on button "Next apartment" at bounding box center [308, 382] width 27 height 27
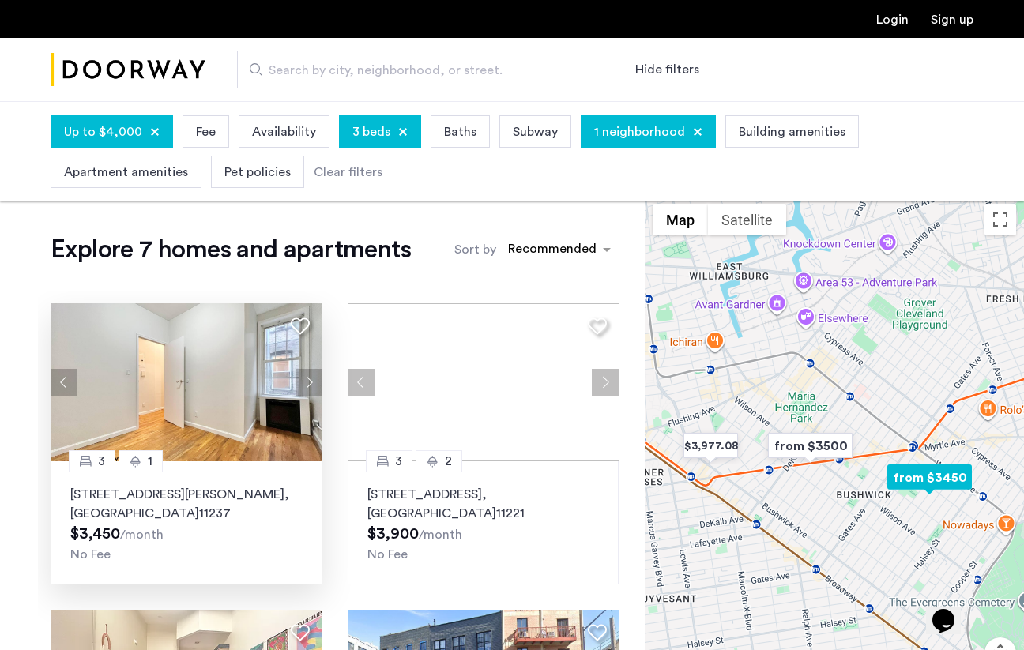
click at [310, 381] on button "Next apartment" at bounding box center [308, 382] width 27 height 27
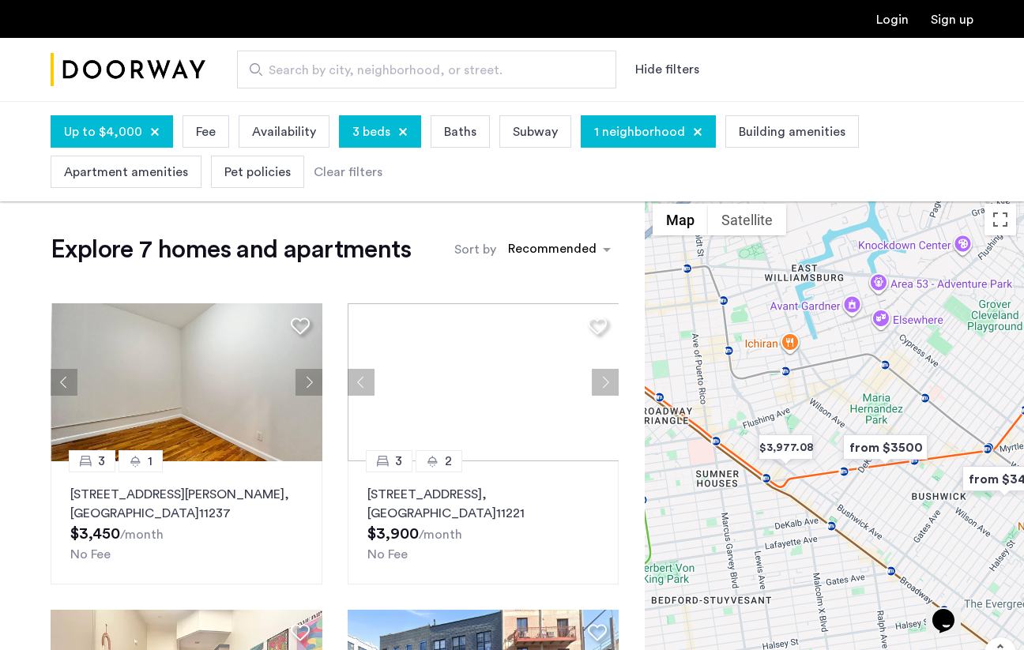
drag, startPoint x: 760, startPoint y: 418, endPoint x: 838, endPoint y: 419, distance: 78.2
click at [838, 419] on div at bounding box center [833, 470] width 379 height 549
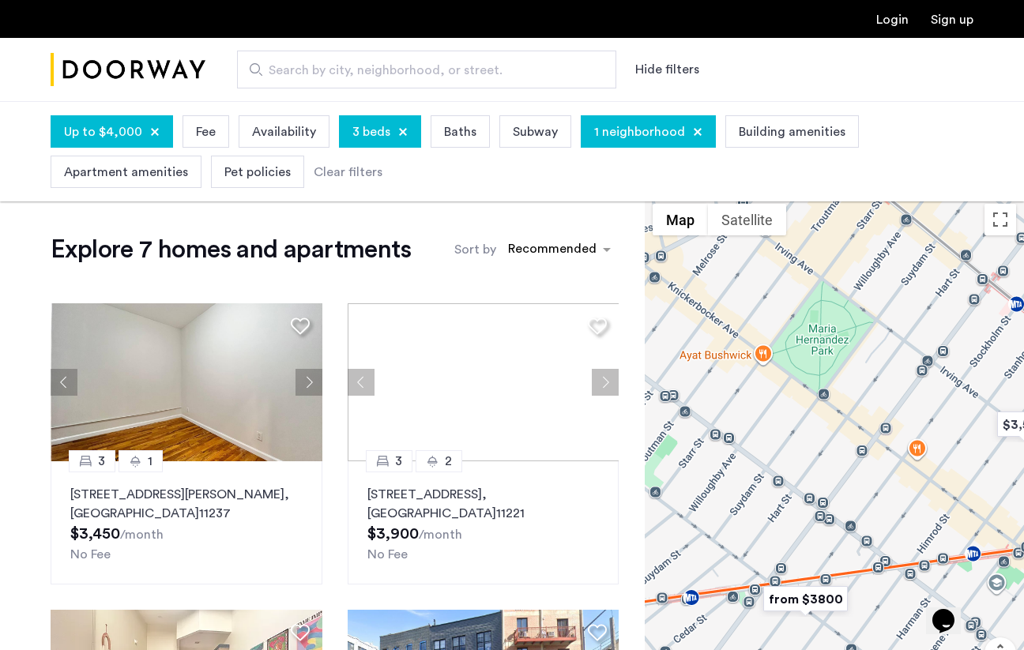
drag, startPoint x: 898, startPoint y: 511, endPoint x: 818, endPoint y: 402, distance: 135.1
click at [818, 402] on div at bounding box center [833, 470] width 379 height 549
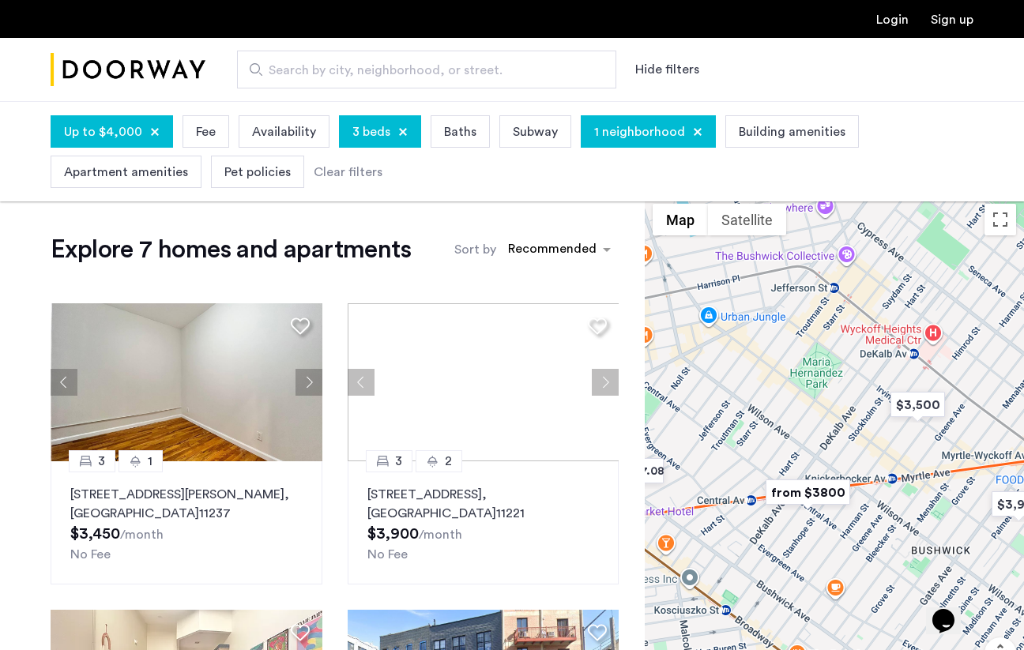
click at [820, 505] on img "from $3800" at bounding box center [807, 493] width 97 height 36
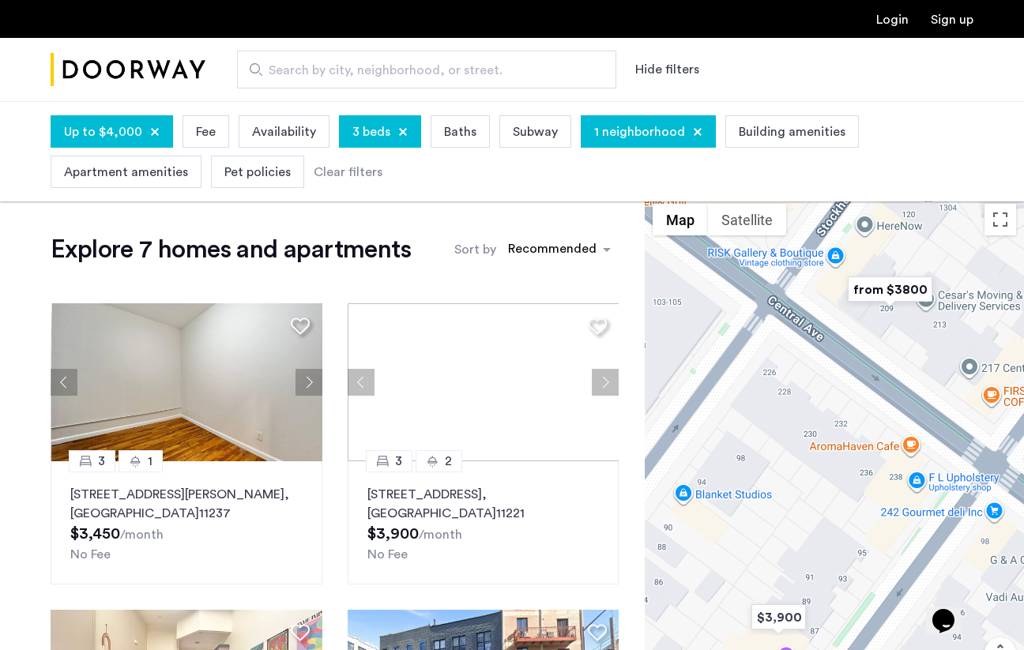
click at [884, 288] on img "from $3800" at bounding box center [889, 290] width 97 height 36
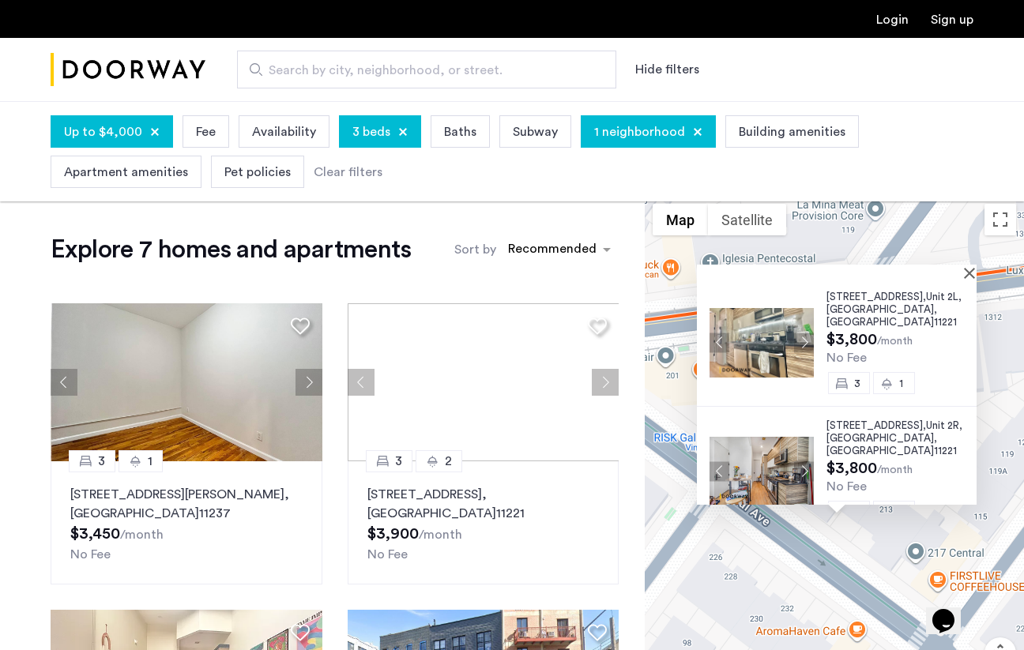
scroll to position [9, 0]
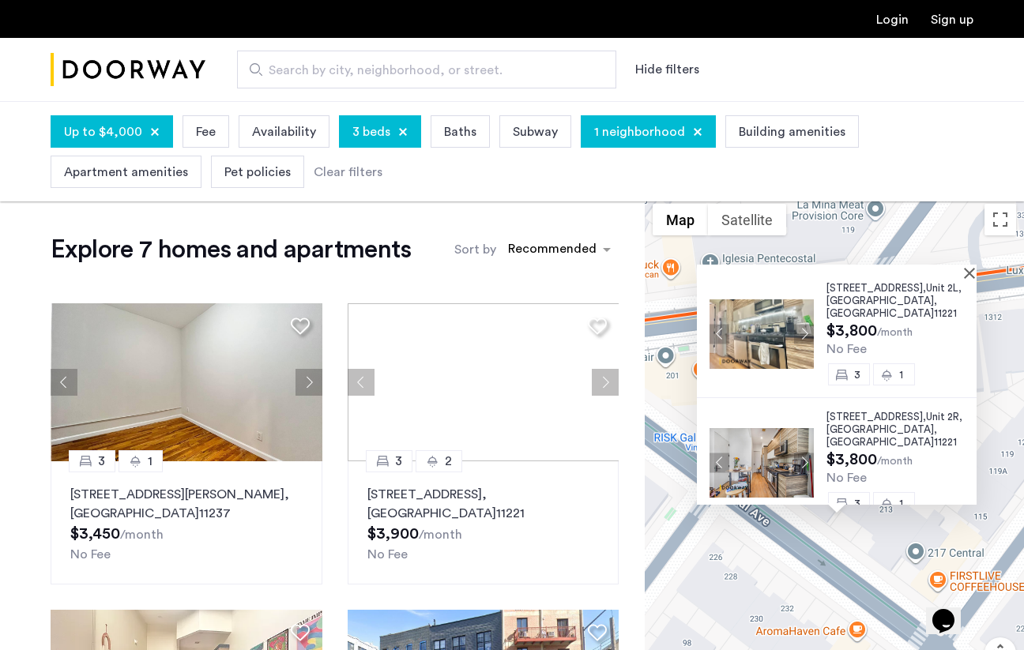
click at [374, 133] on span "3 beds" at bounding box center [371, 131] width 38 height 19
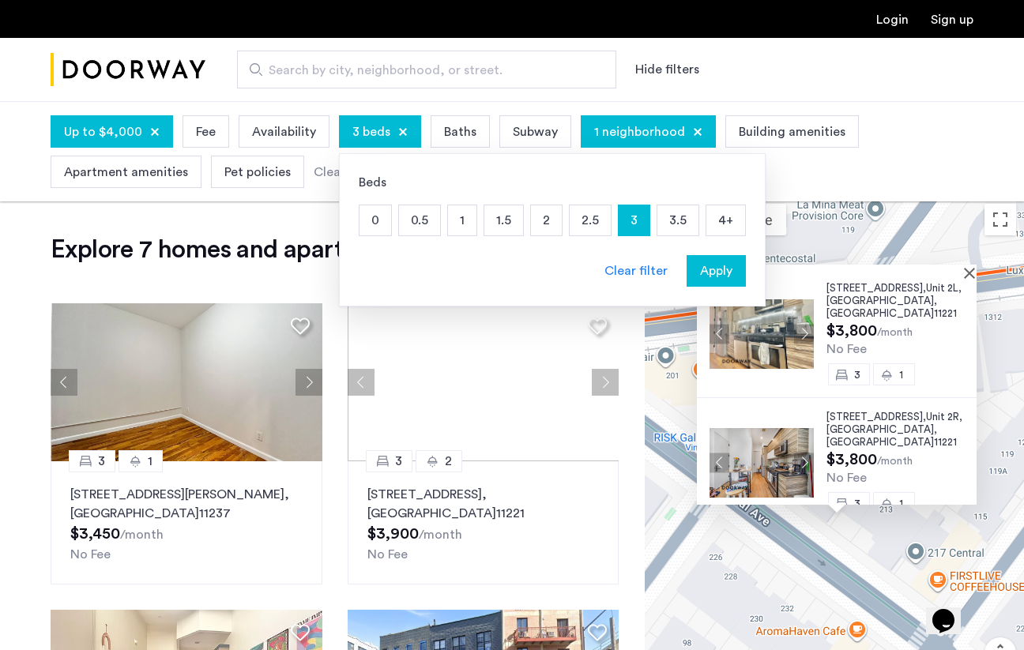
click at [546, 224] on p "2" at bounding box center [546, 220] width 31 height 30
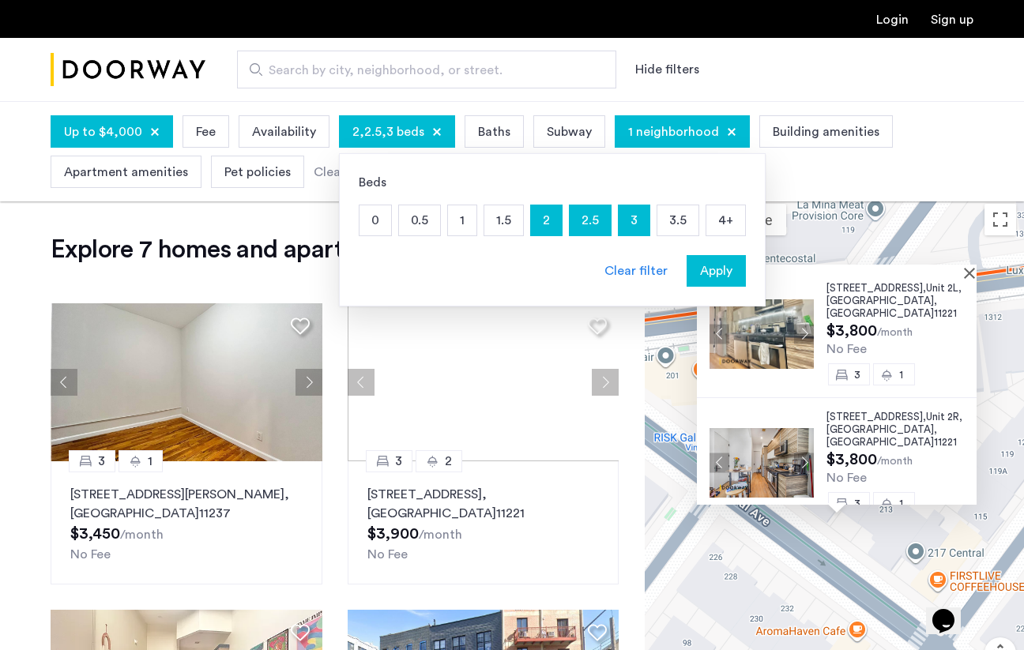
click at [700, 265] on span "Apply" at bounding box center [716, 270] width 32 height 19
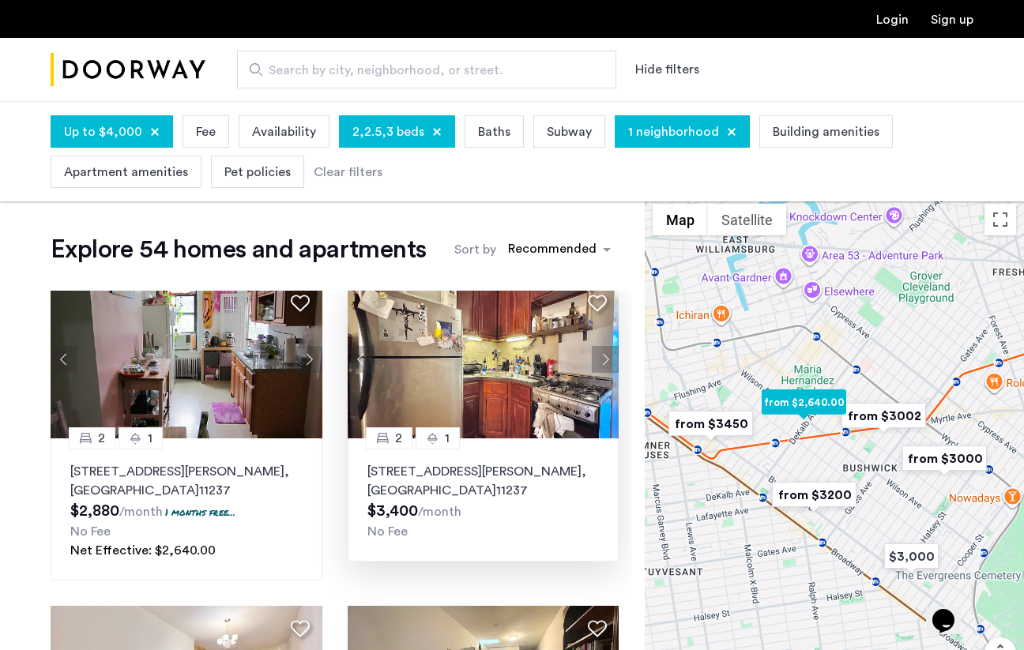
scroll to position [4, 0]
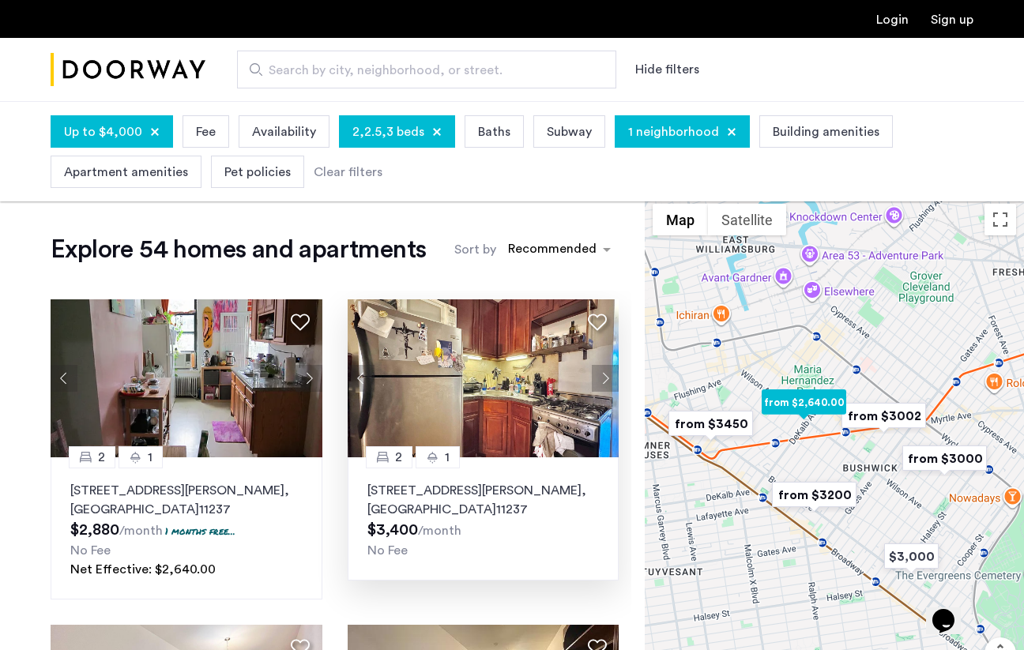
click at [605, 378] on button "Next apartment" at bounding box center [605, 378] width 27 height 27
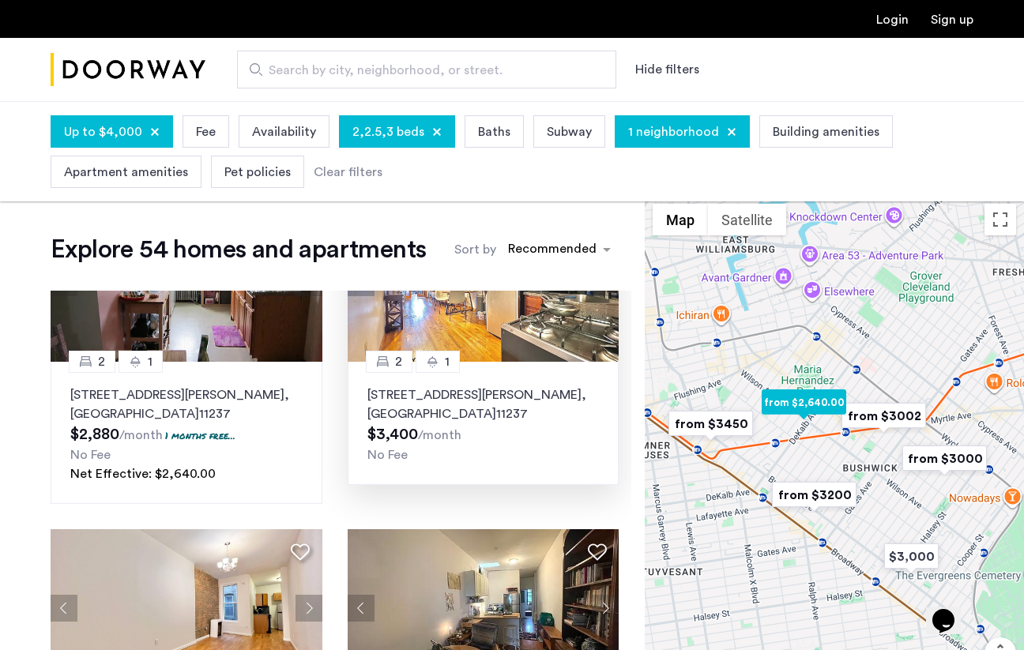
scroll to position [298, 0]
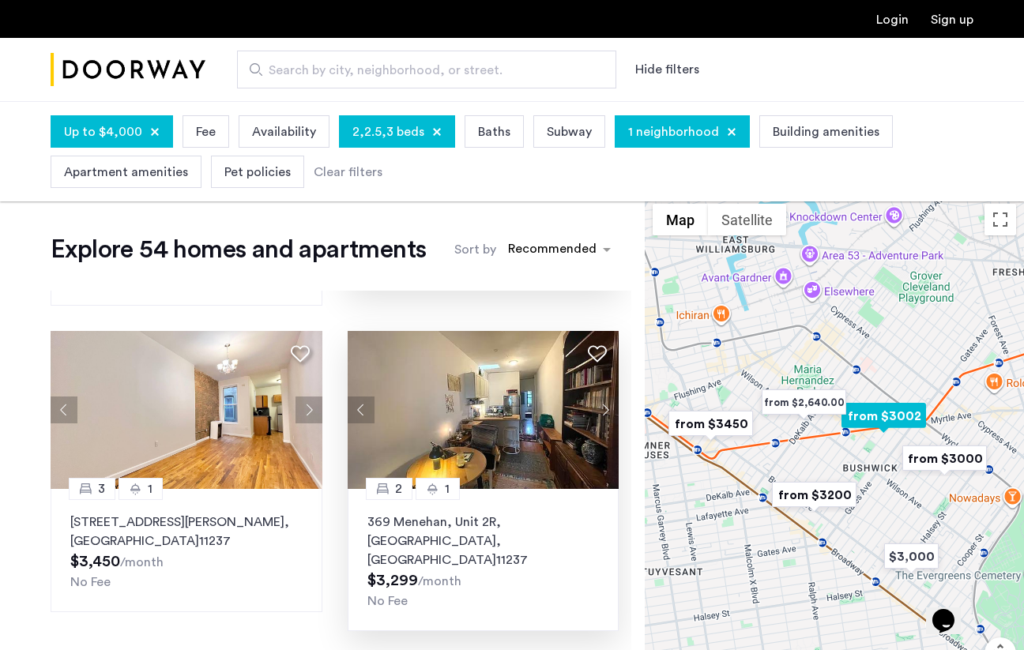
click at [609, 419] on button "Next apartment" at bounding box center [605, 409] width 27 height 27
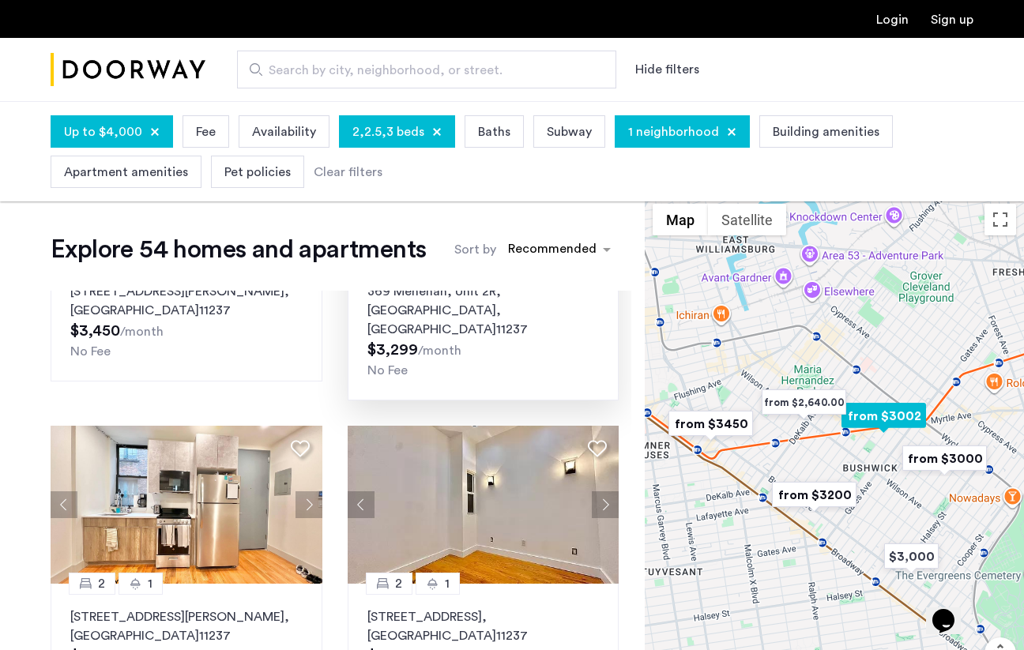
scroll to position [531, 0]
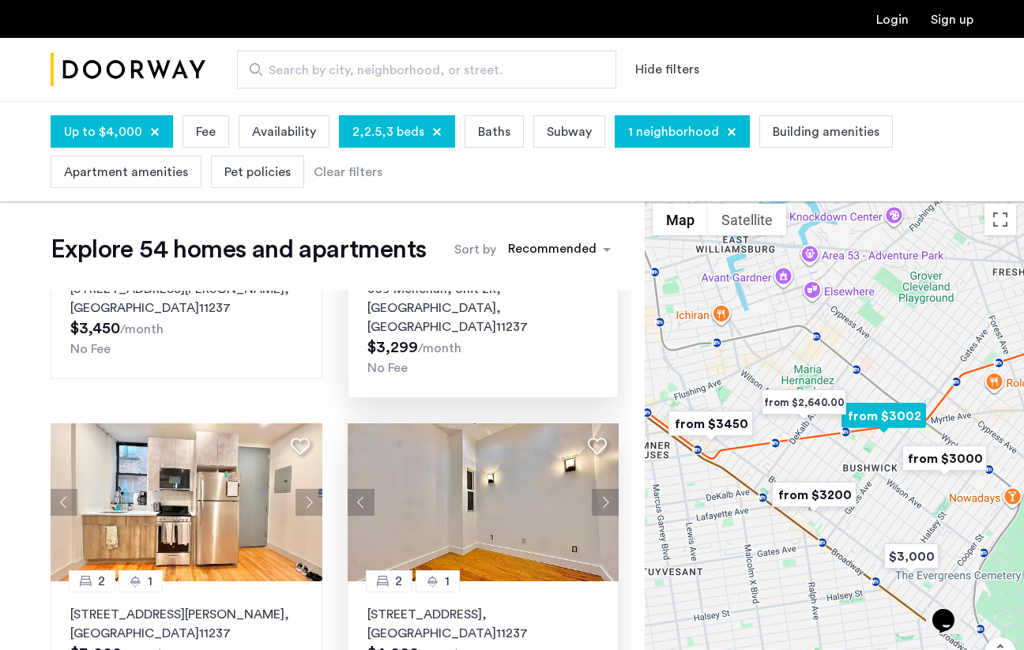
click at [602, 490] on button "Next apartment" at bounding box center [605, 502] width 27 height 27
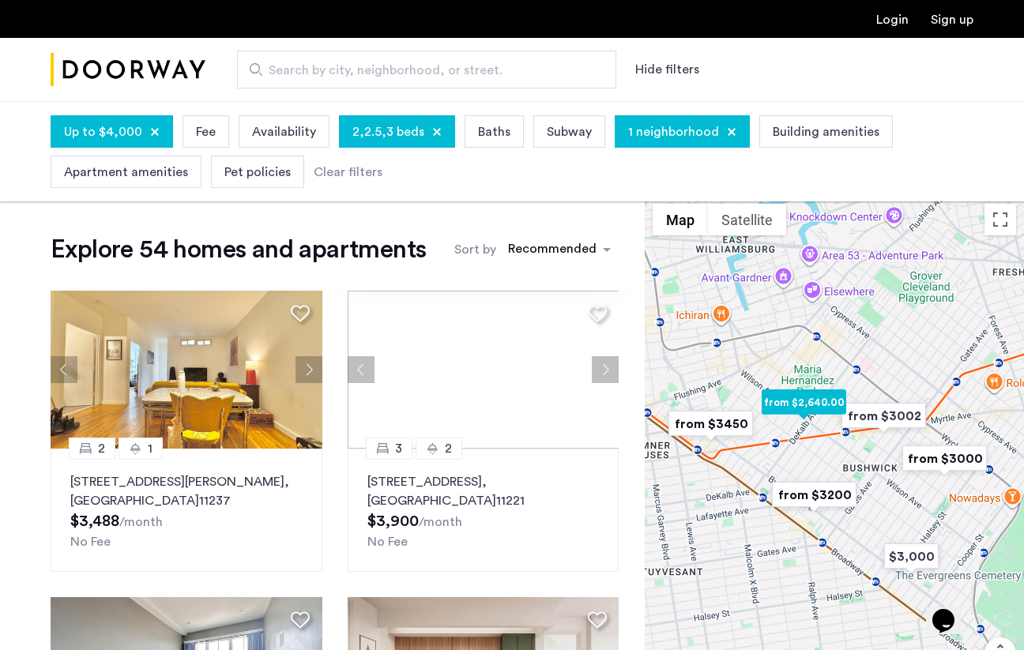
scroll to position [983, 0]
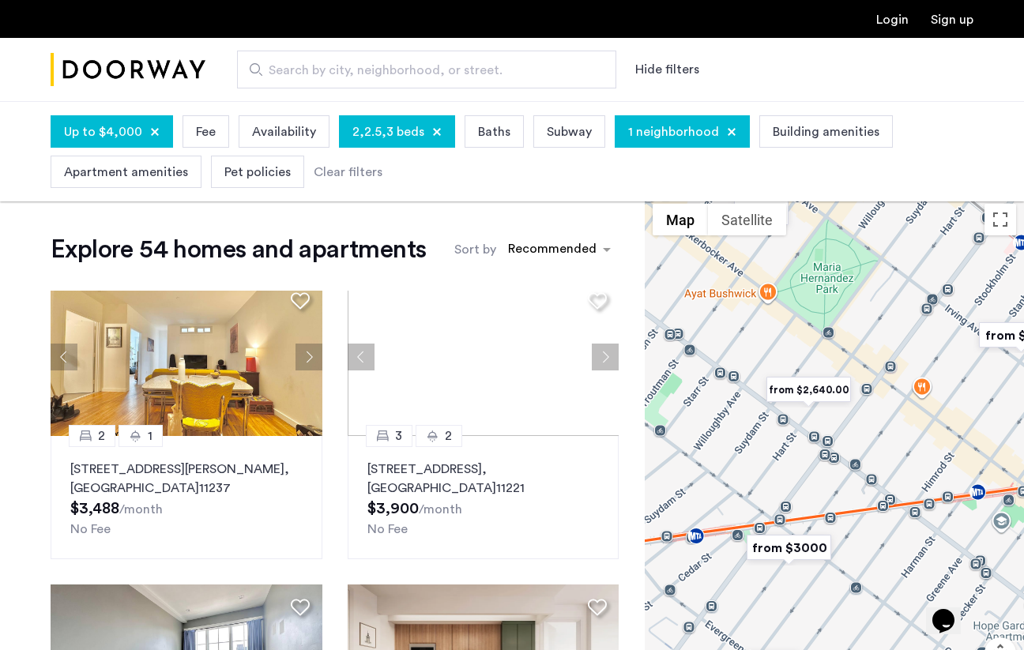
click at [817, 391] on img "from $2,640.00" at bounding box center [808, 390] width 97 height 36
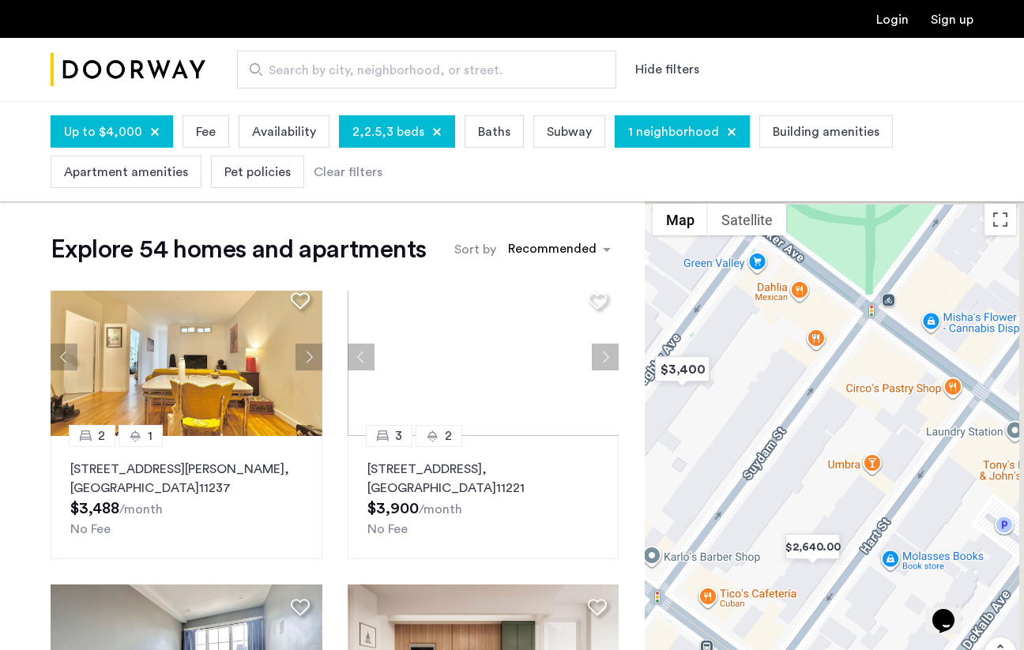
drag, startPoint x: 827, startPoint y: 314, endPoint x: 798, endPoint y: 496, distance: 184.8
click at [798, 496] on div at bounding box center [833, 470] width 379 height 549
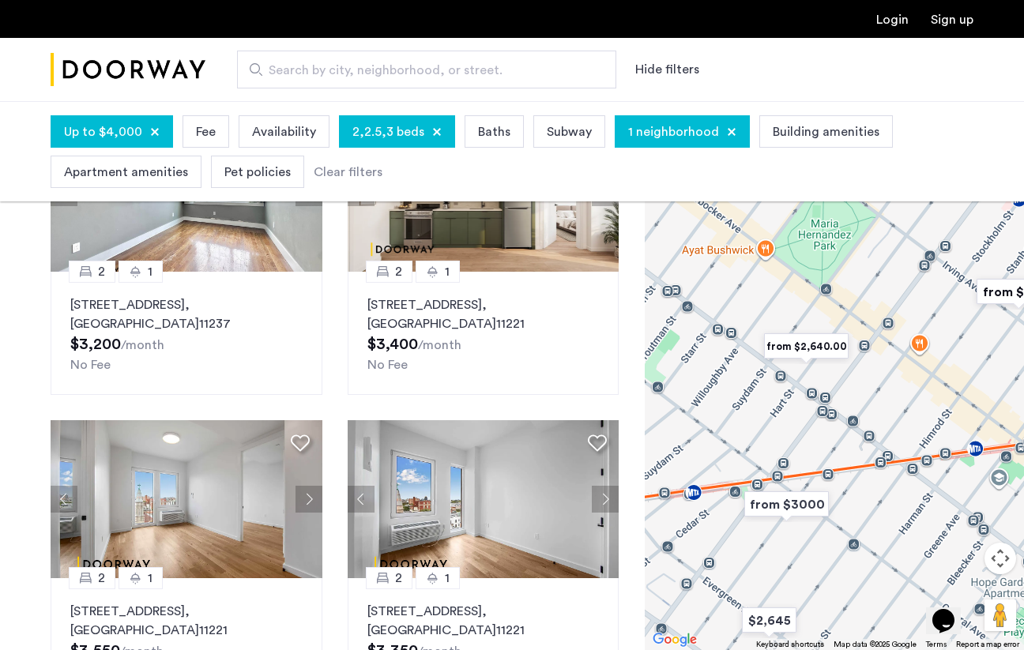
scroll to position [141, 0]
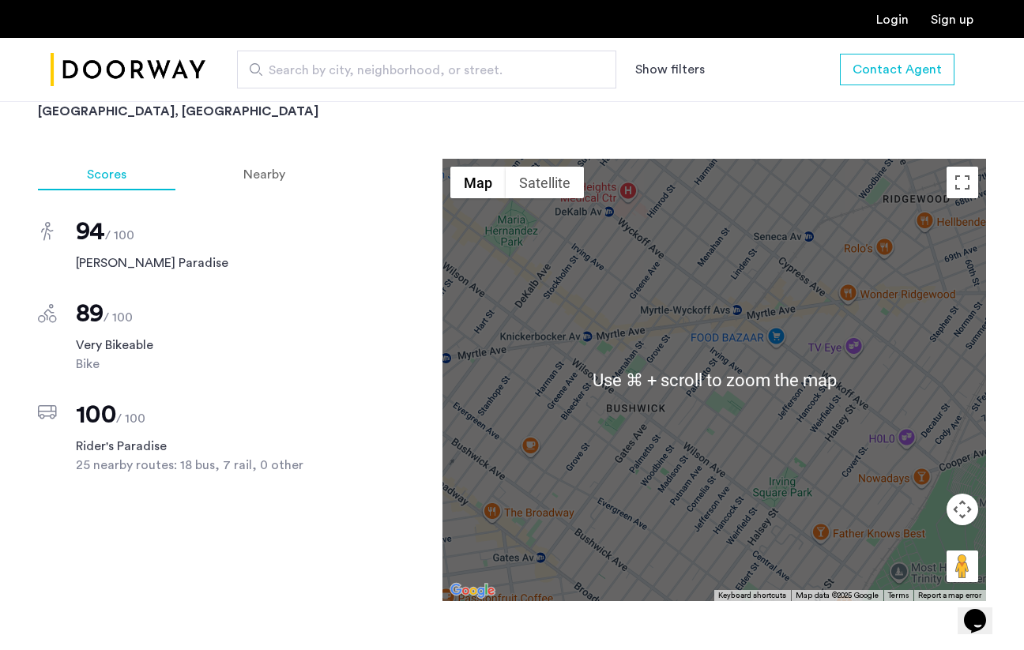
scroll to position [1246, 0]
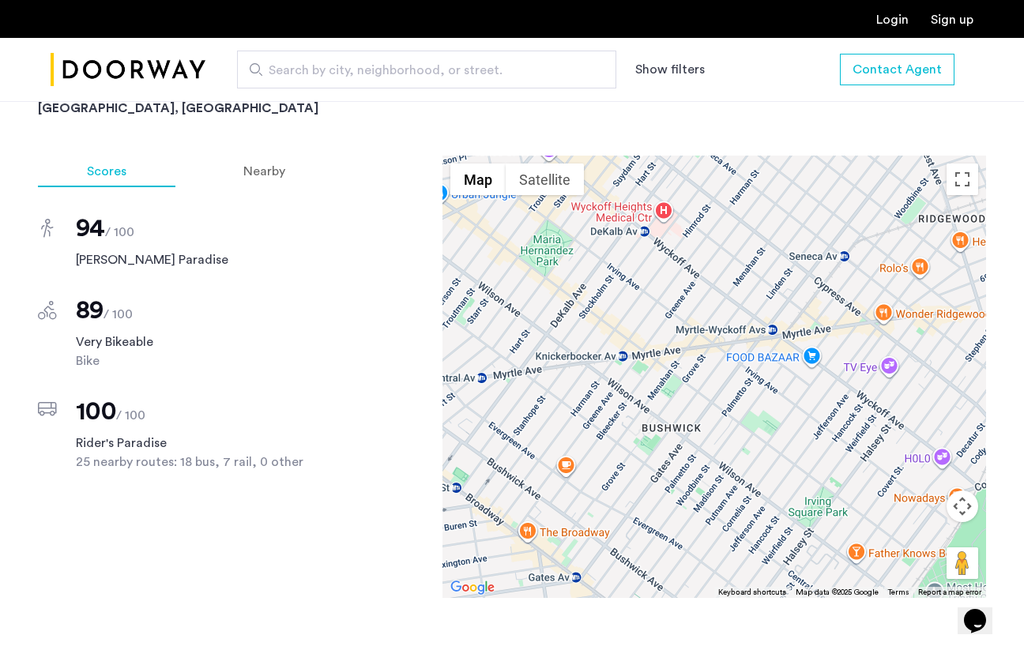
drag, startPoint x: 618, startPoint y: 333, endPoint x: 693, endPoint y: 413, distance: 109.0
click at [693, 413] on div at bounding box center [713, 377] width 543 height 442
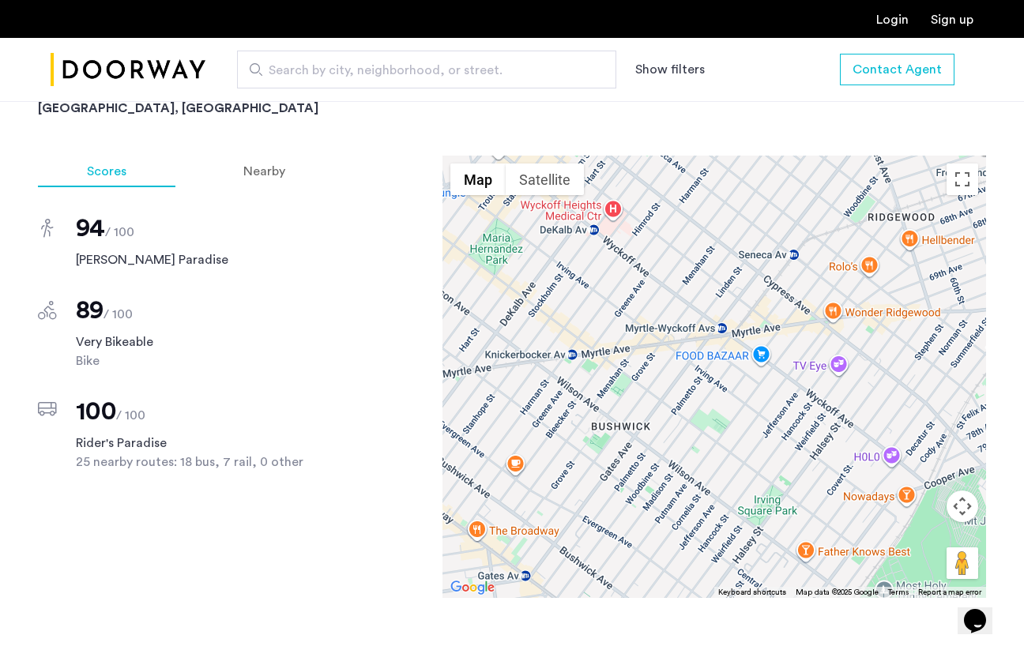
drag, startPoint x: 710, startPoint y: 422, endPoint x: 599, endPoint y: 310, distance: 157.5
click at [599, 314] on div at bounding box center [713, 377] width 543 height 442
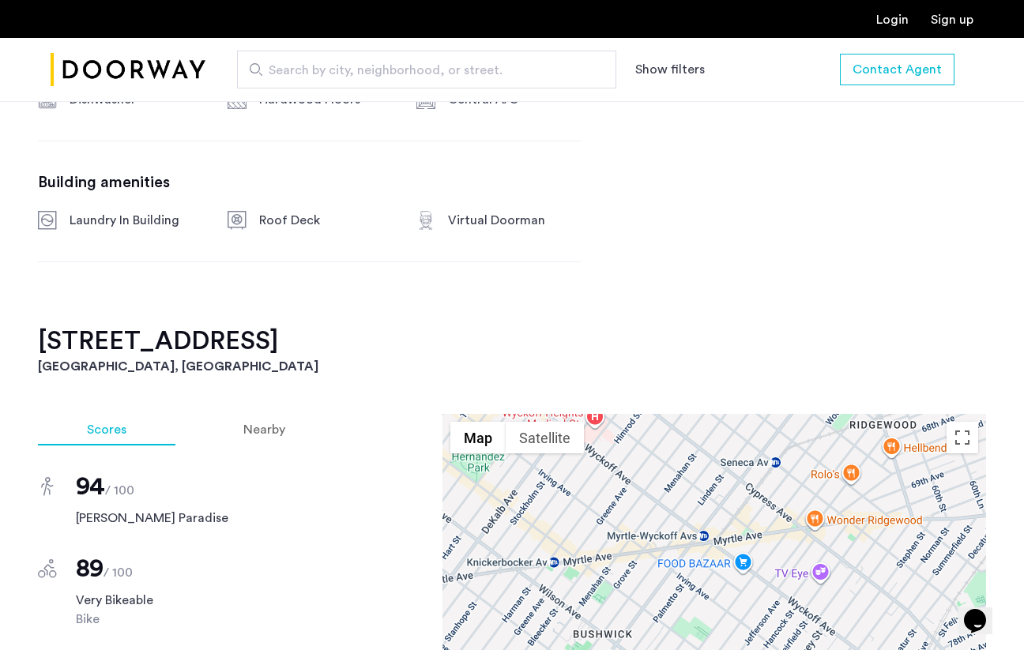
scroll to position [1062, 0]
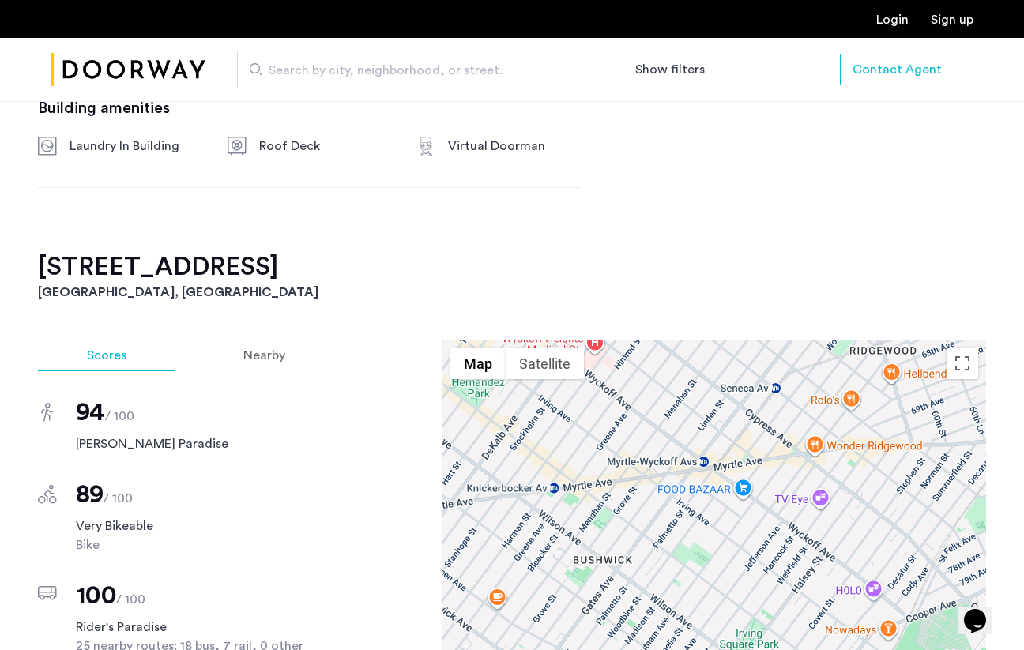
drag, startPoint x: 277, startPoint y: 269, endPoint x: 35, endPoint y: 244, distance: 243.7
click at [35, 244] on div "[STREET_ADDRESS] $3,900 Monthly rent 3 Bedrooms 1 Baths multi-family Property t…" at bounding box center [511, 389] width 995 height 1753
copy div "Monthly price $3,900 Contact Agent Share Save [STREET_ADDRESS]"
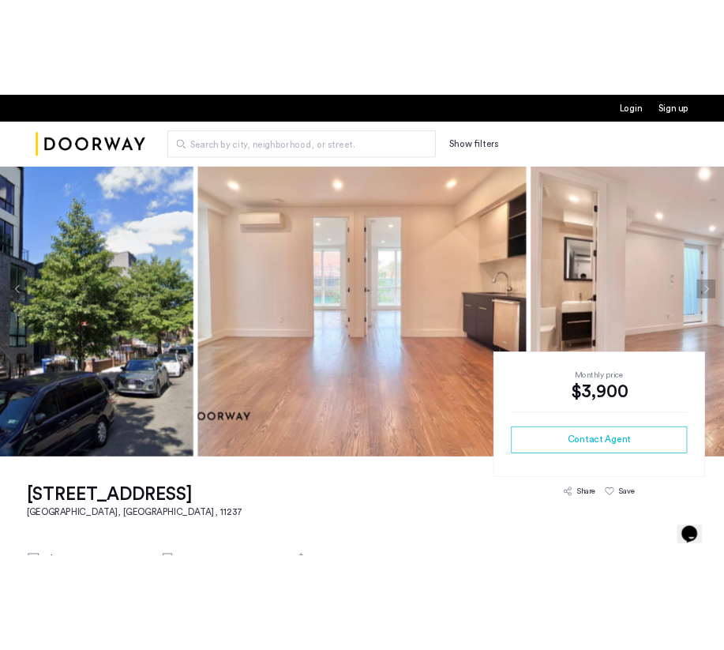
scroll to position [51, 0]
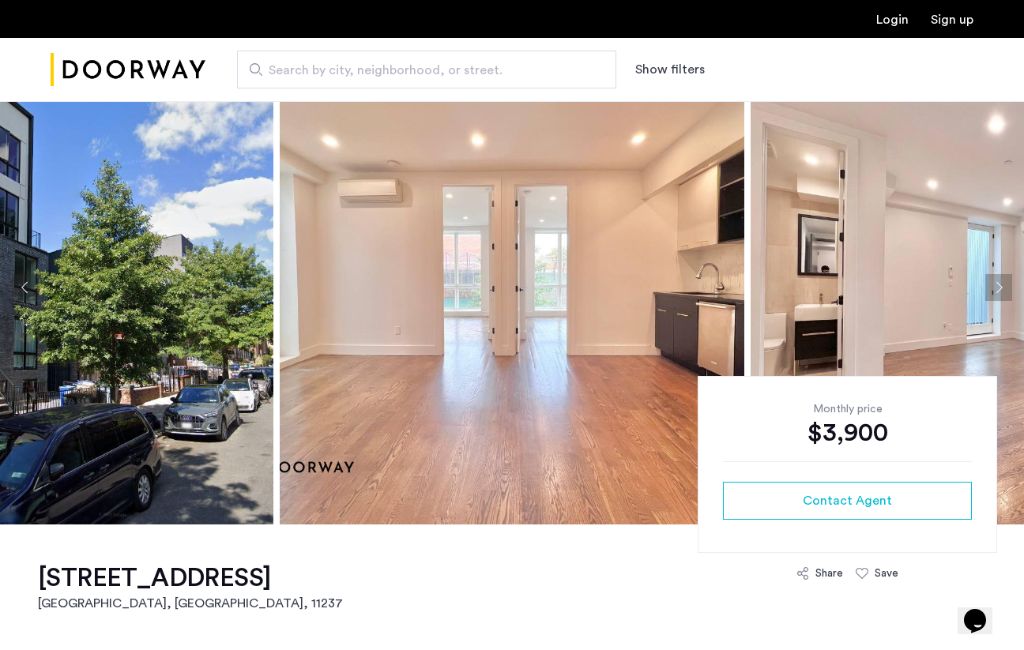
click at [997, 287] on button "Next apartment" at bounding box center [998, 287] width 27 height 27
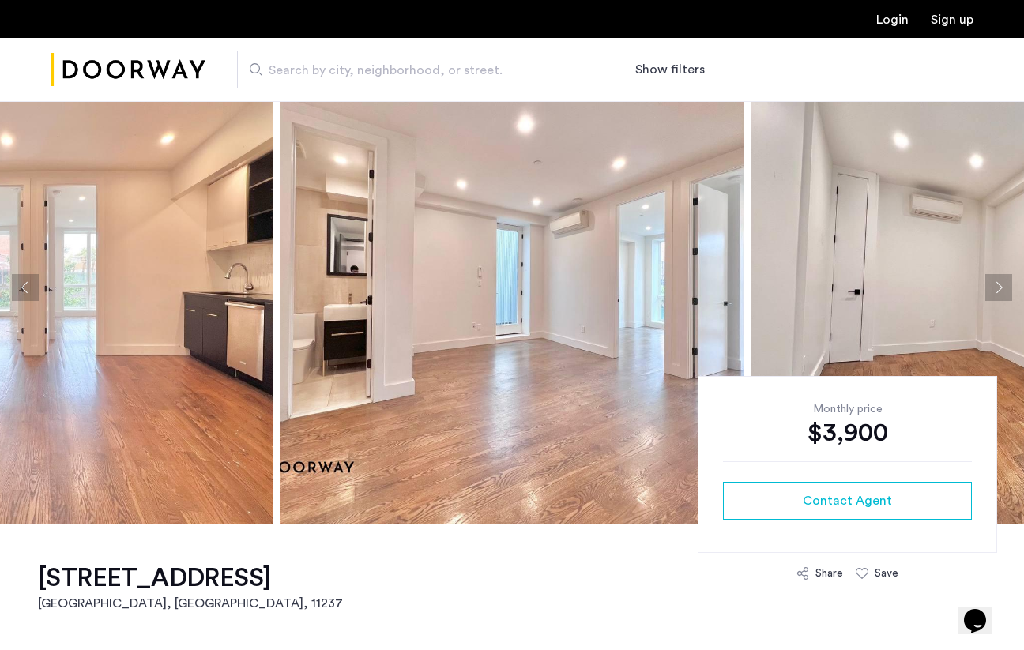
click at [997, 287] on button "Next apartment" at bounding box center [998, 287] width 27 height 27
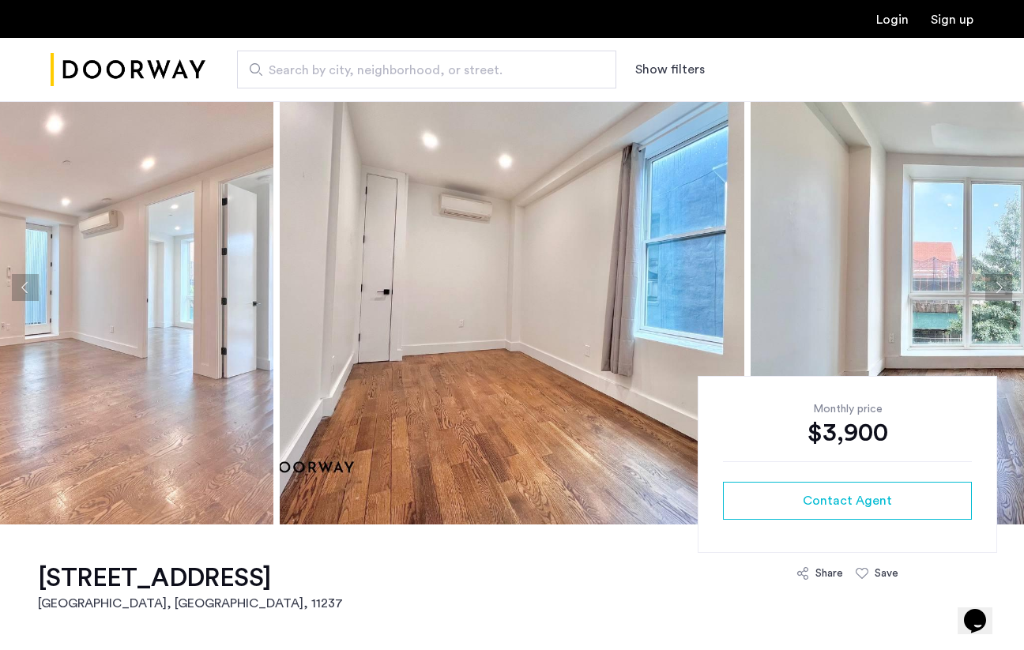
click at [998, 289] on button "Next apartment" at bounding box center [998, 287] width 27 height 27
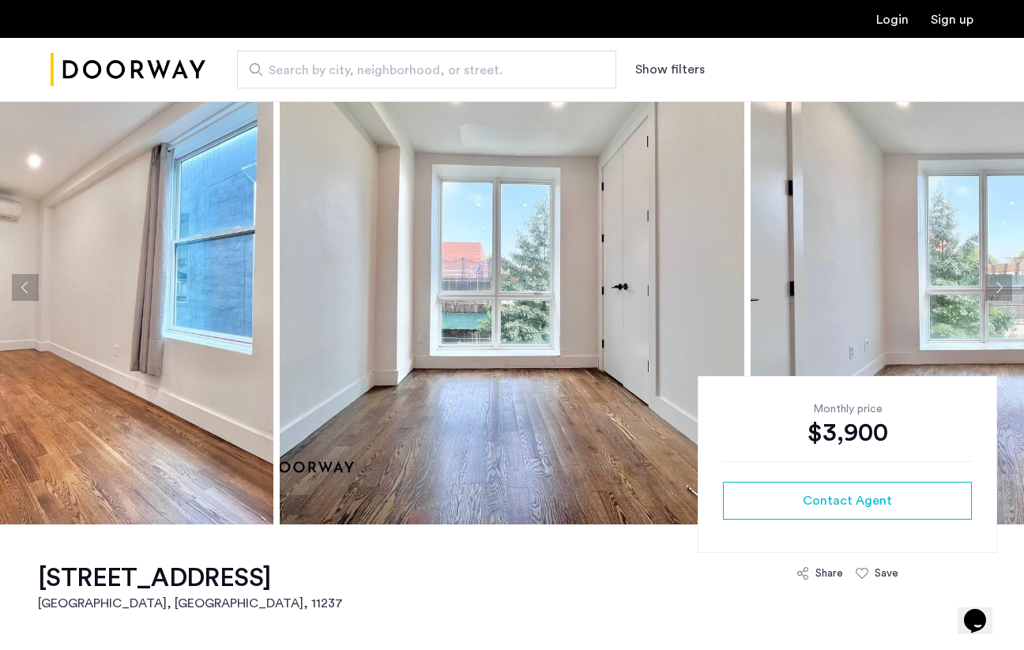
click at [998, 289] on button "Next apartment" at bounding box center [998, 287] width 27 height 27
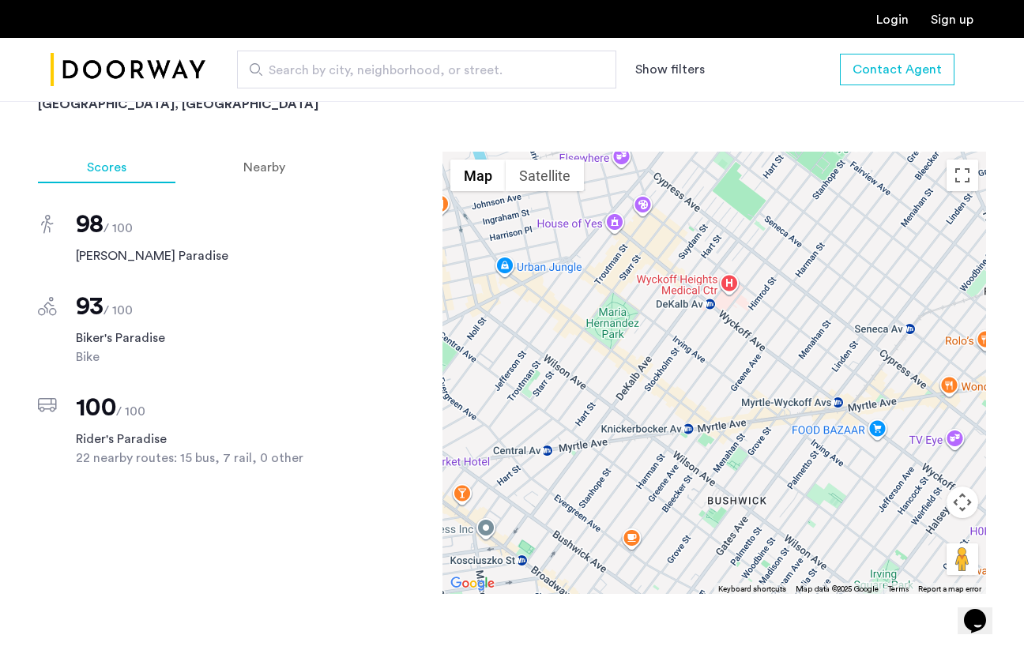
scroll to position [1369, 0]
